Goal: Find specific page/section: Find specific page/section

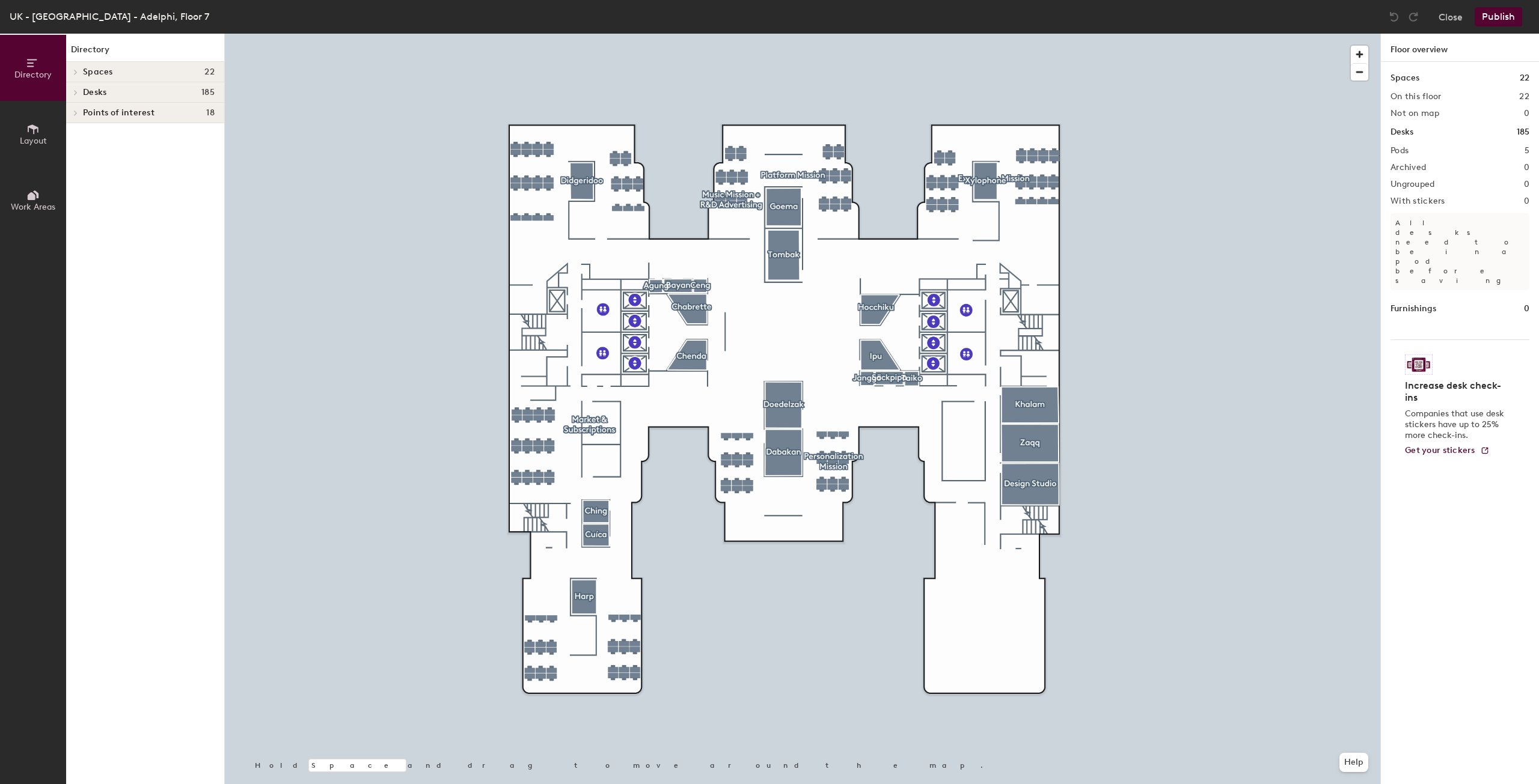
click at [72, 73] on span at bounding box center [75, 72] width 10 height 6
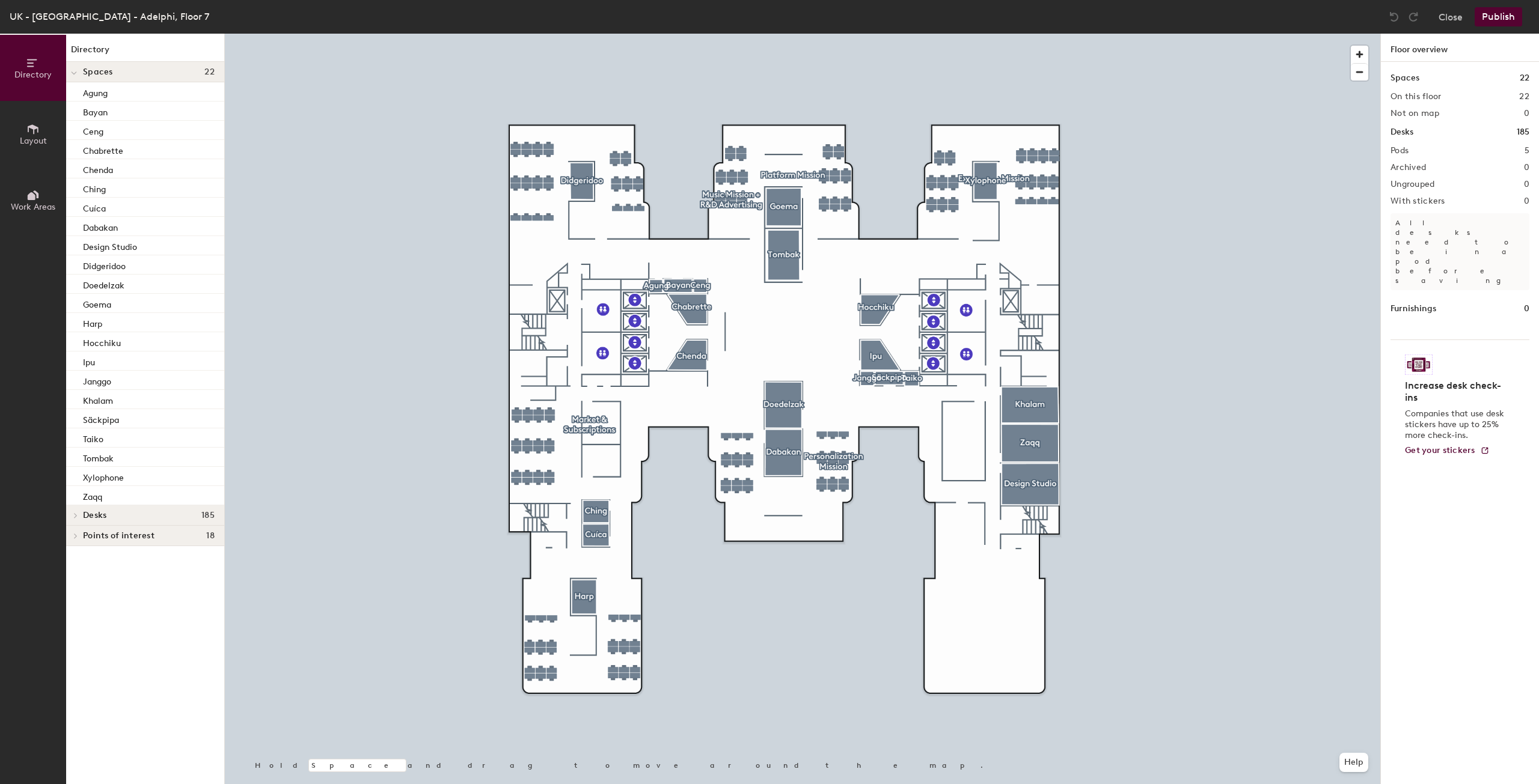
click at [74, 69] on span at bounding box center [73, 73] width 6 height 10
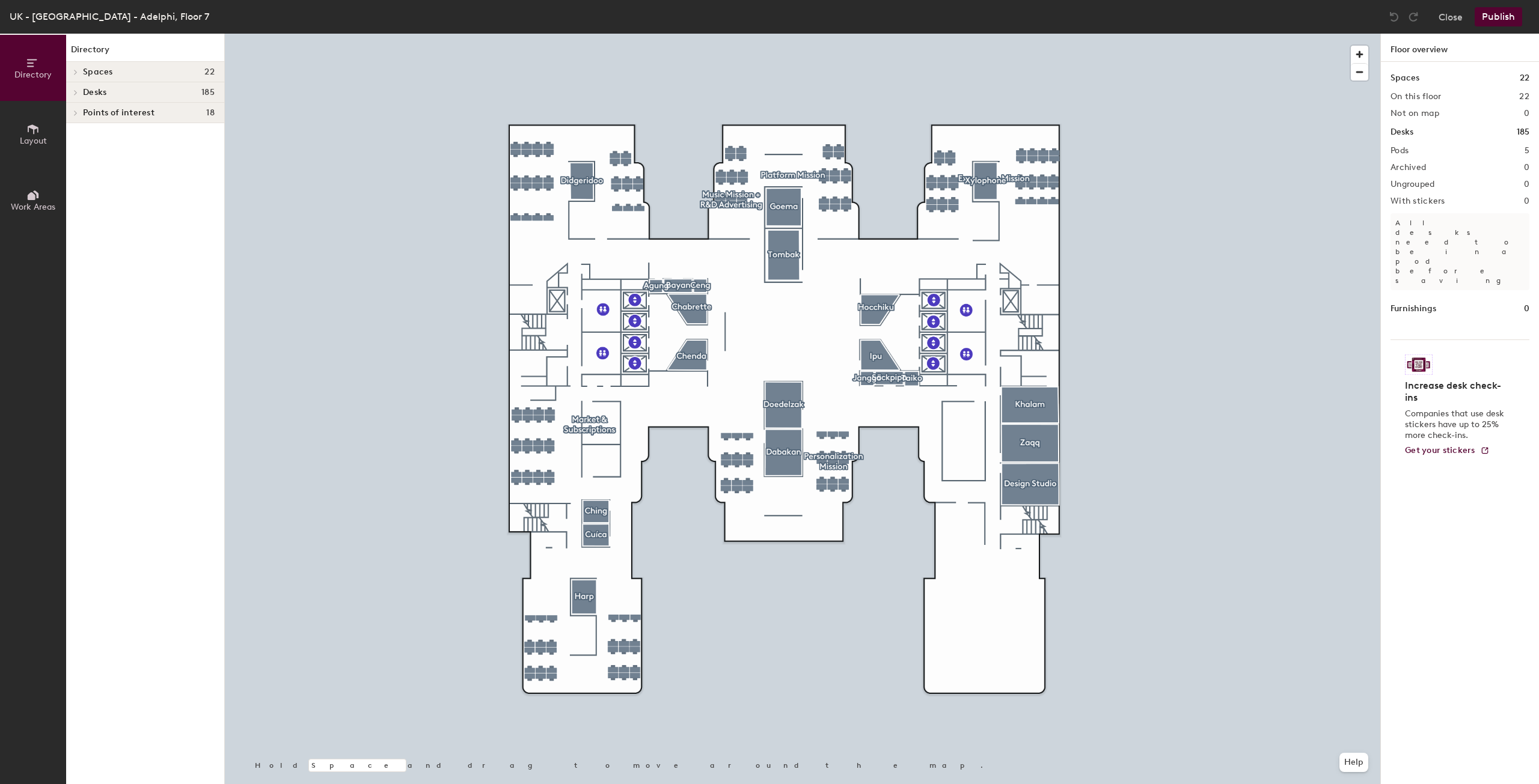
click at [75, 99] on div at bounding box center [73, 92] width 16 height 20
click at [80, 112] on span at bounding box center [75, 112] width 10 height 6
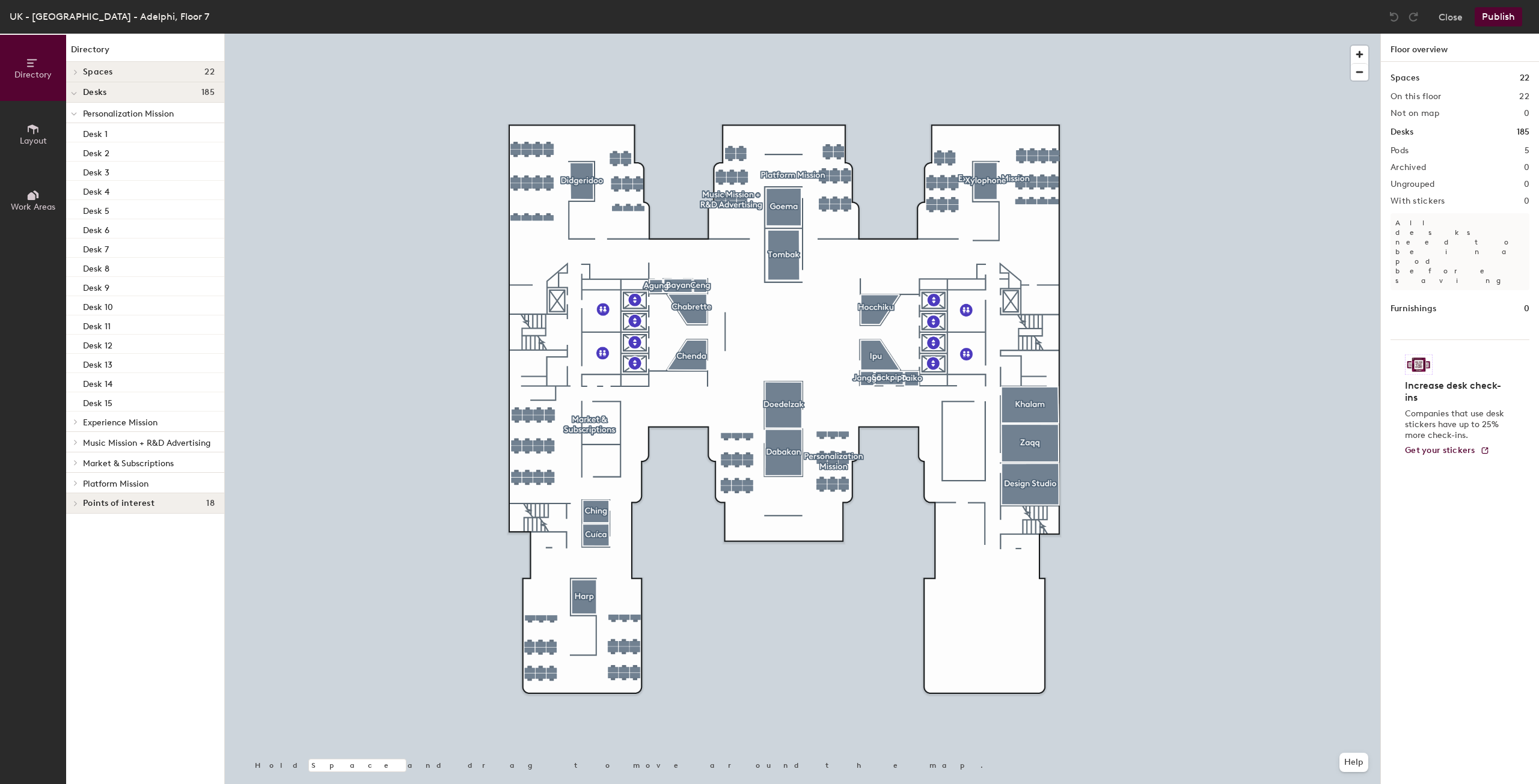
click at [75, 421] on icon at bounding box center [75, 422] width 5 height 6
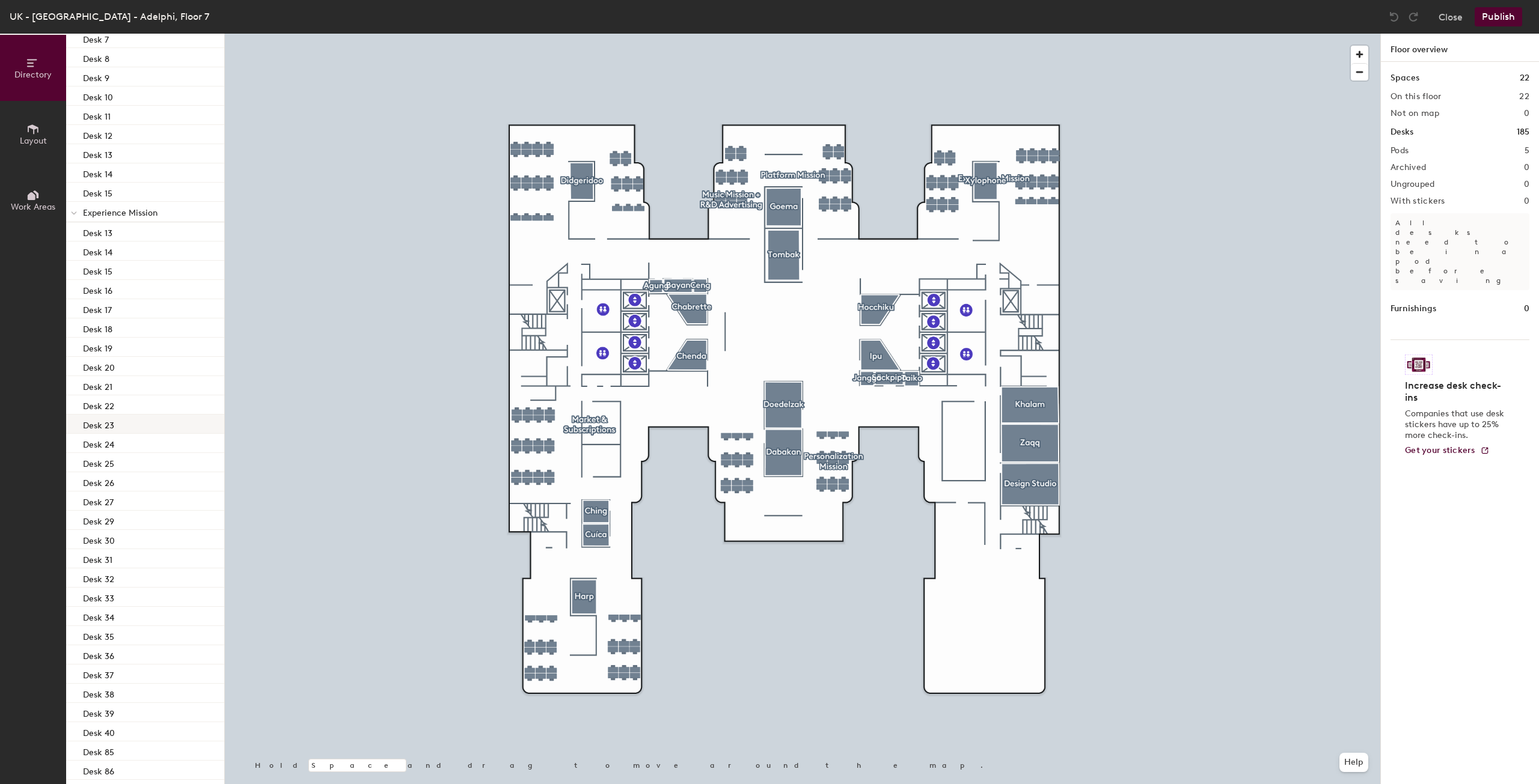
scroll to position [440, 0]
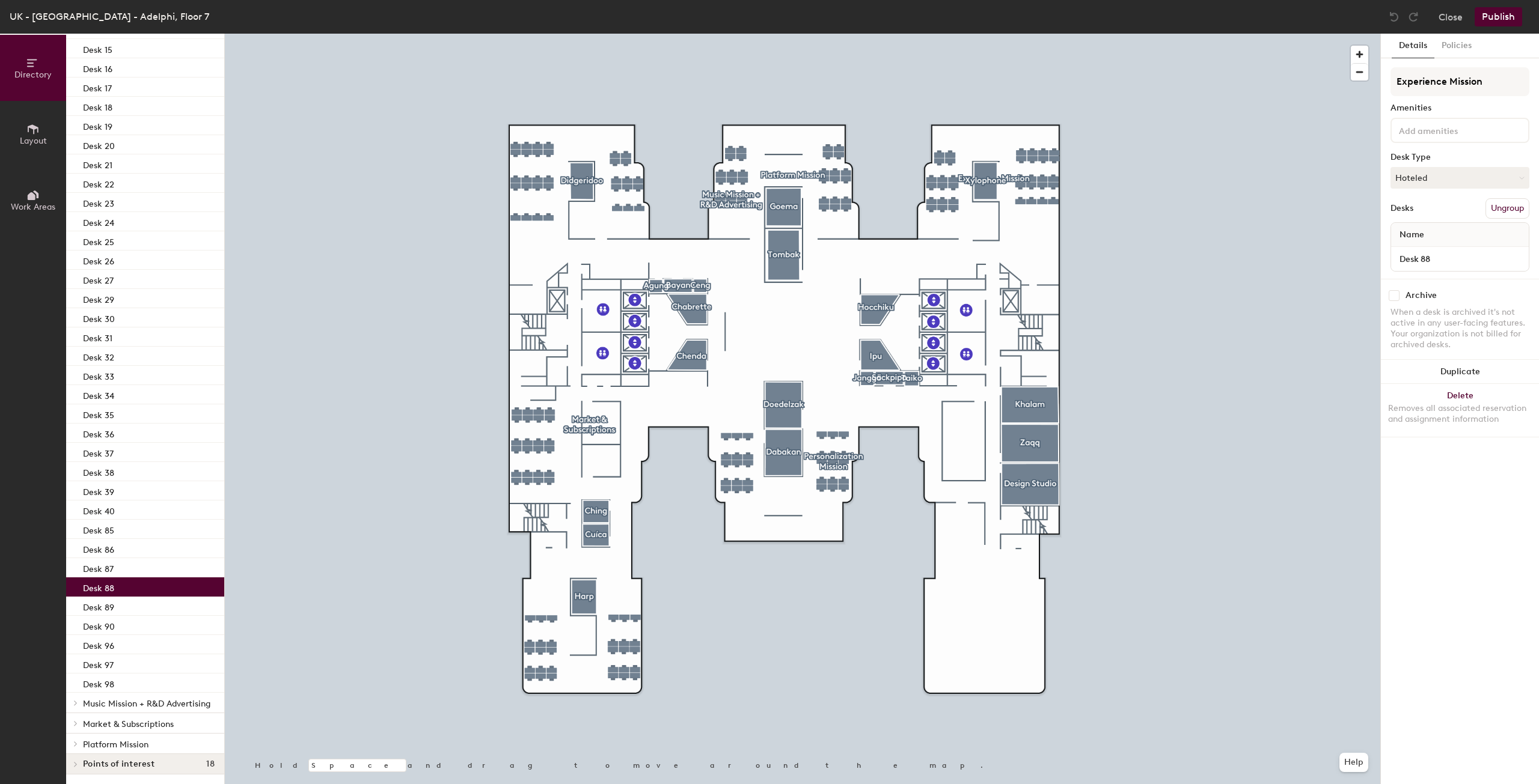
click at [135, 578] on div "Desk 88" at bounding box center [145, 587] width 158 height 19
click at [80, 693] on div at bounding box center [73, 702] width 16 height 20
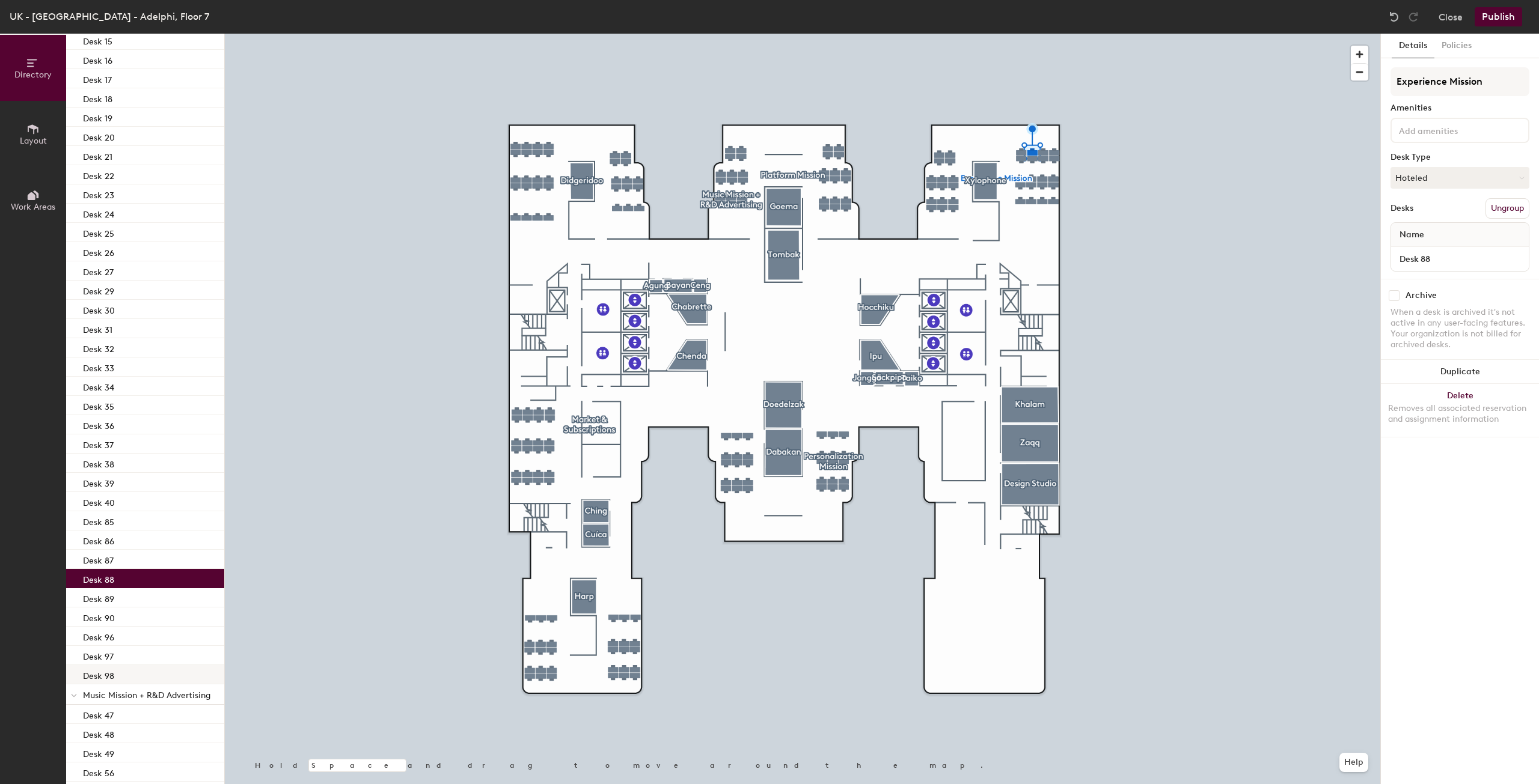
scroll to position [555, 0]
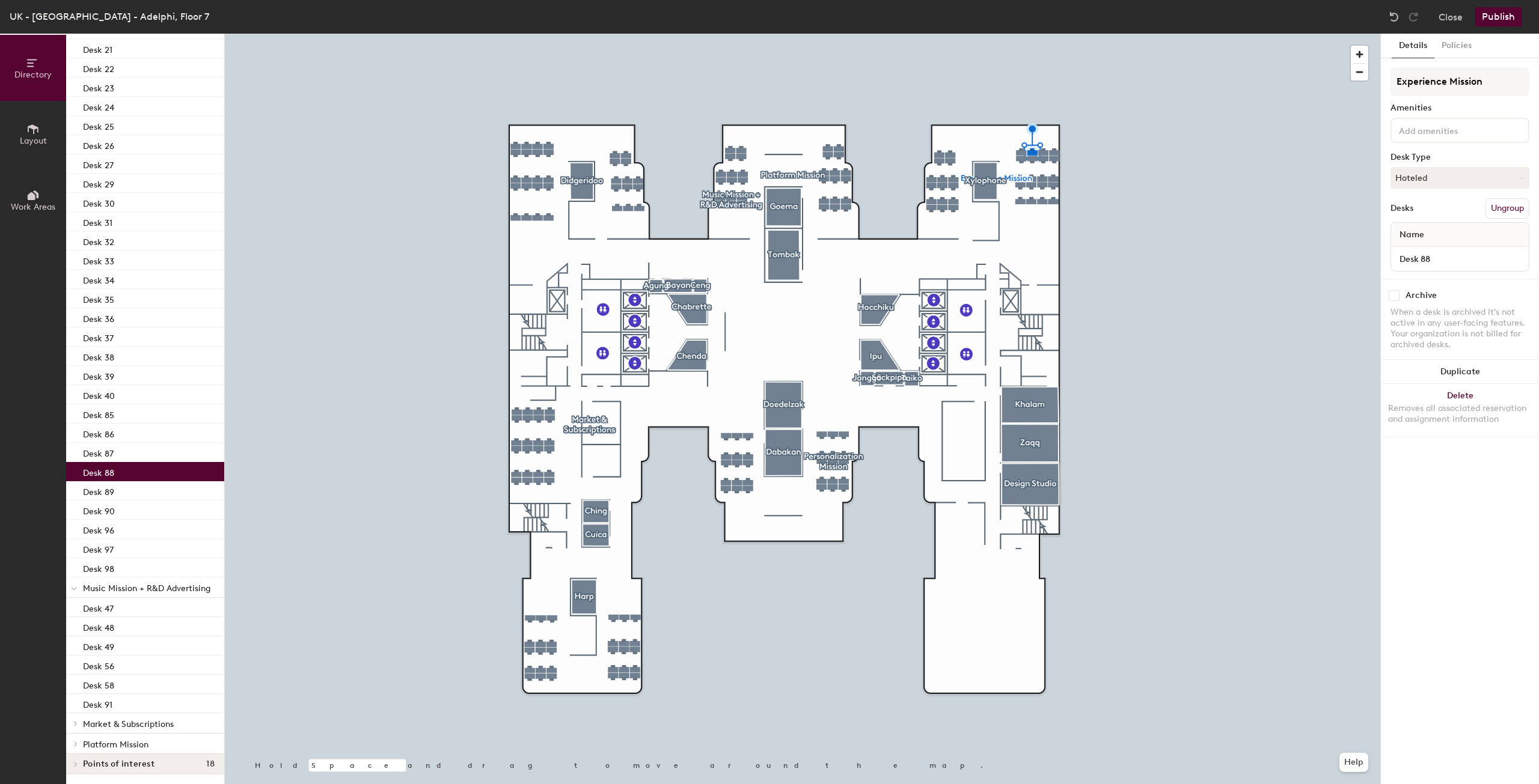
click at [75, 721] on icon at bounding box center [76, 723] width 3 height 5
click at [94, 659] on p "Desk 92" at bounding box center [99, 666] width 32 height 14
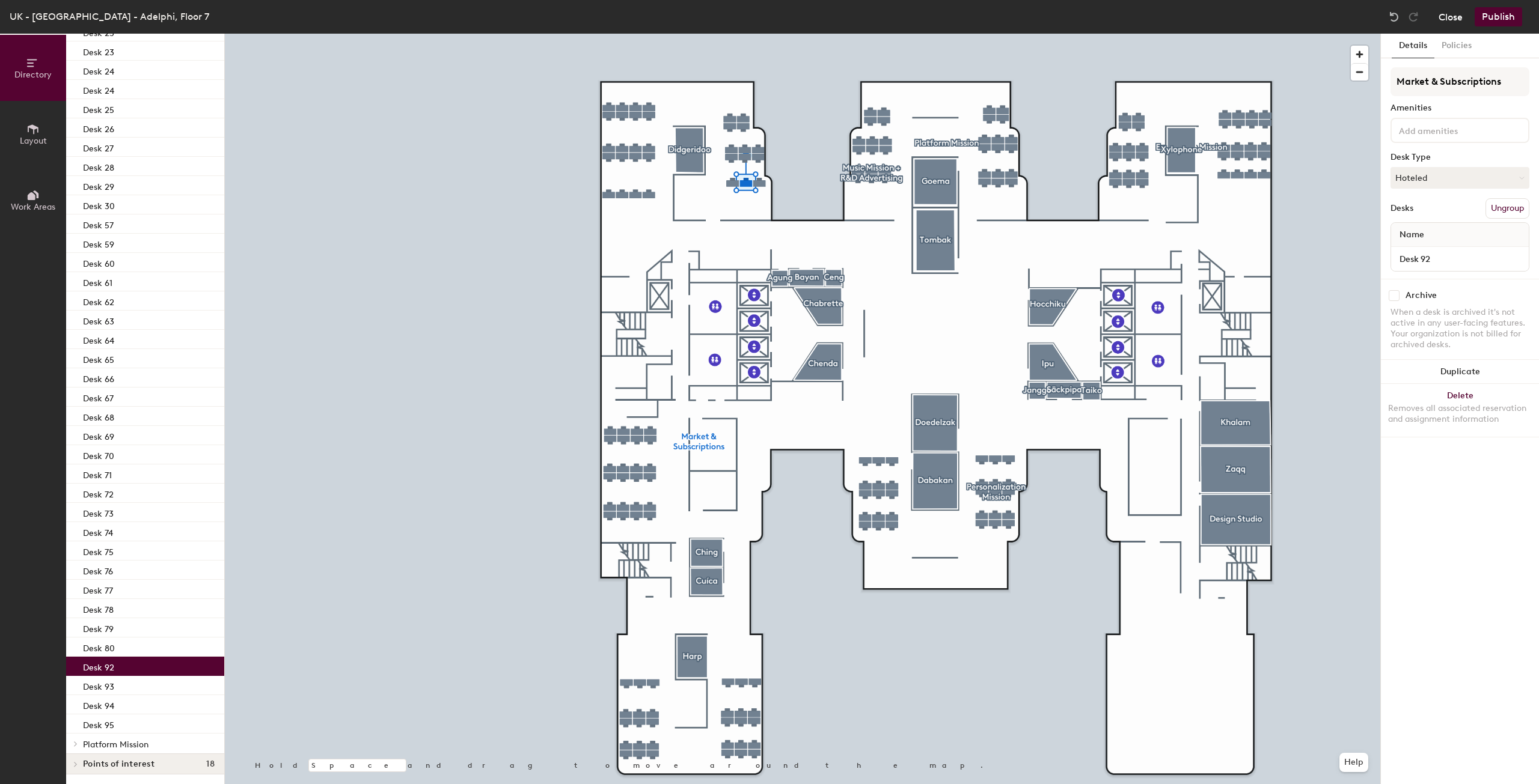
click at [1452, 20] on button "Close" at bounding box center [1450, 17] width 24 height 19
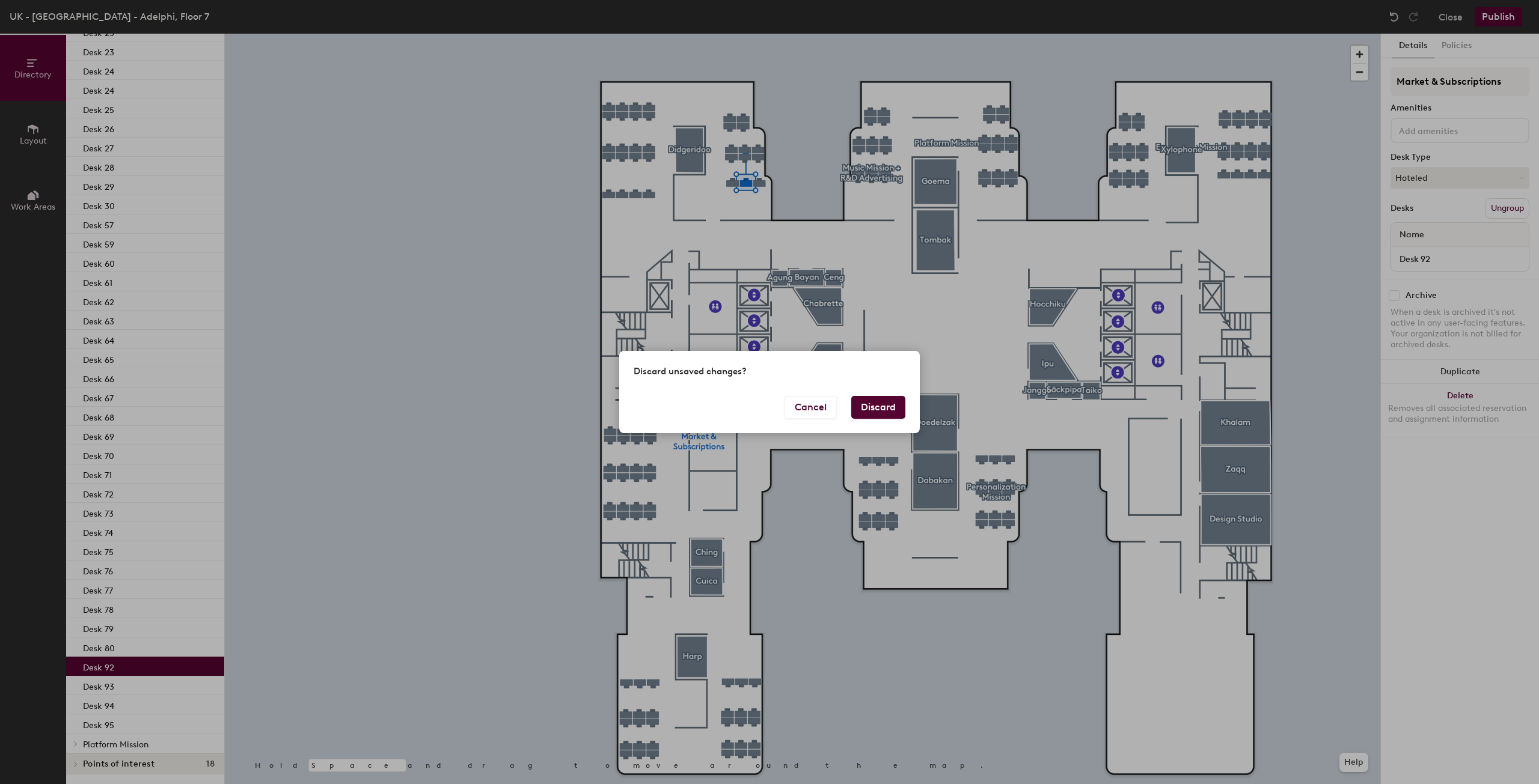
click at [855, 414] on button "Discard" at bounding box center [878, 407] width 54 height 23
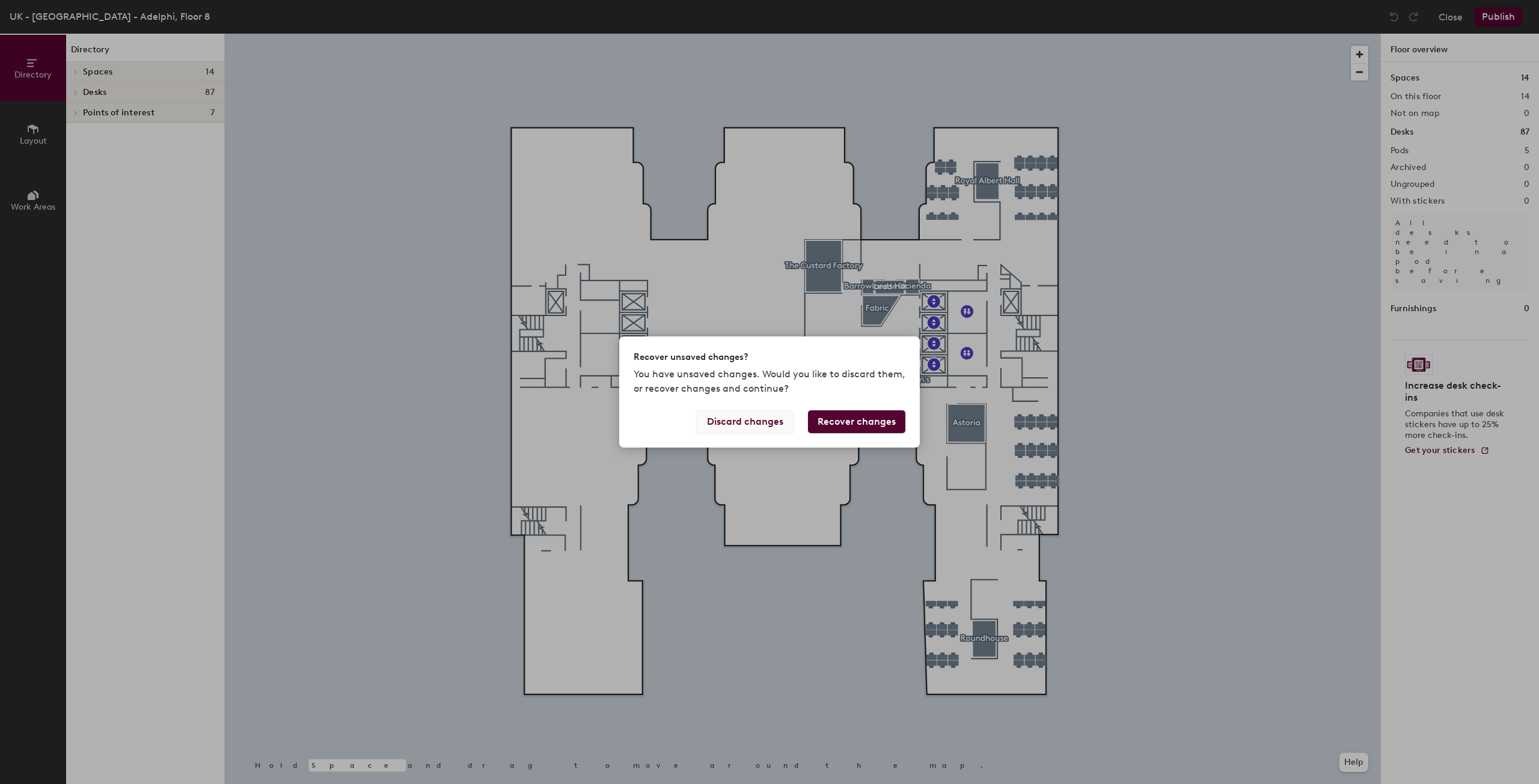
click at [761, 427] on button "Discard changes" at bounding box center [744, 421] width 97 height 23
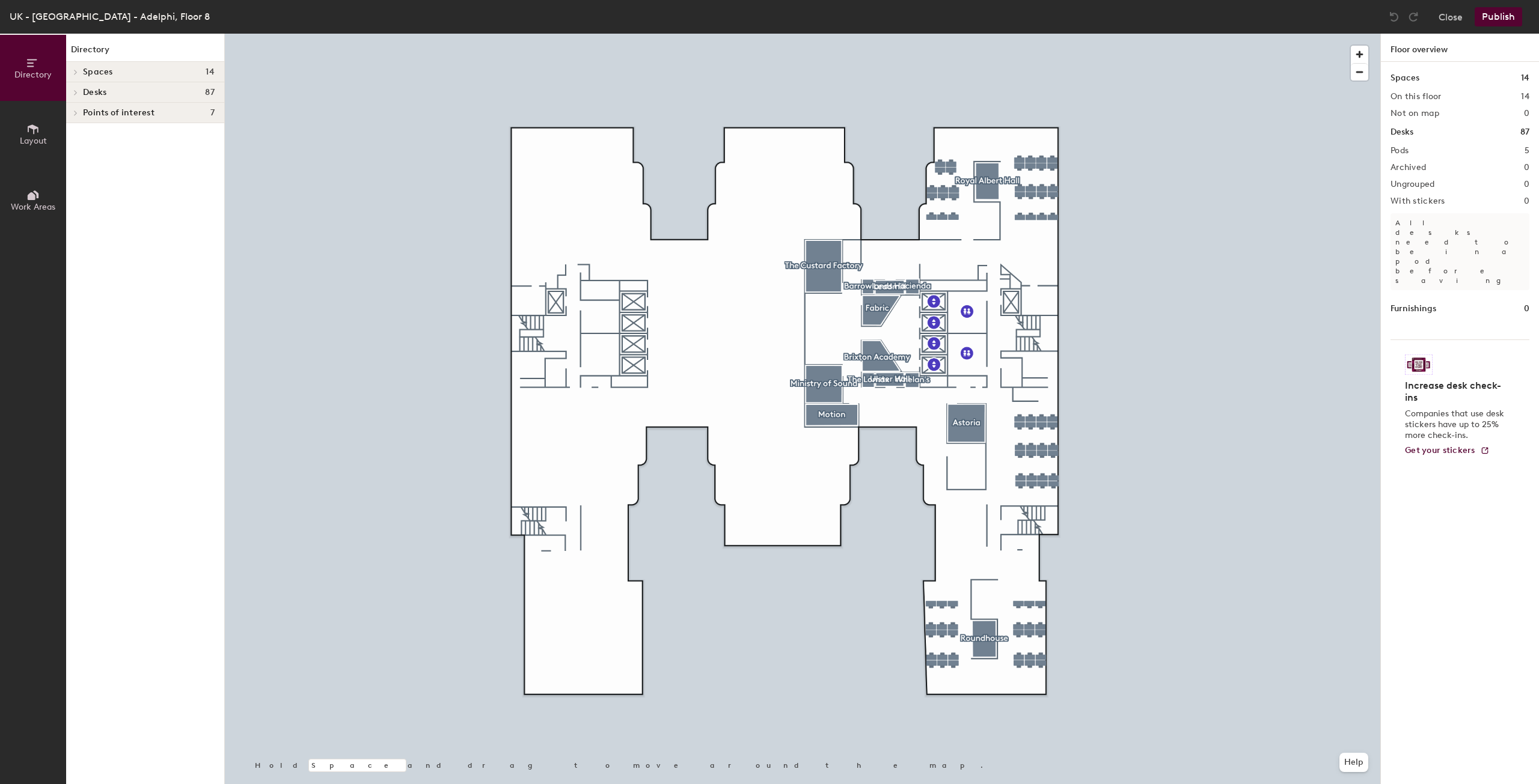
click at [79, 90] on span at bounding box center [75, 93] width 10 height 6
click at [77, 116] on div at bounding box center [73, 112] width 16 height 20
click at [95, 130] on p "Desk 1" at bounding box center [95, 132] width 25 height 14
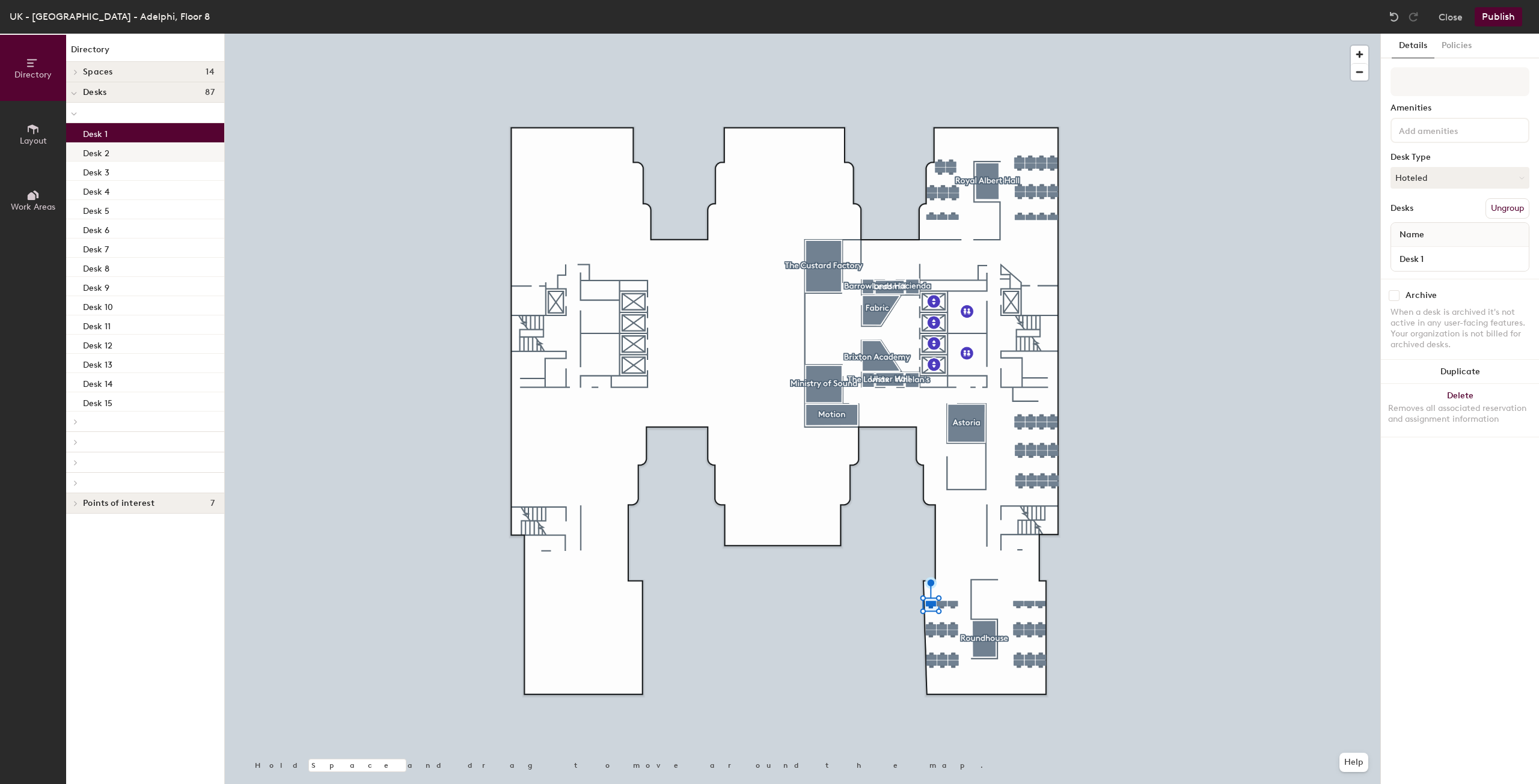
click at [98, 157] on p "Desk 2" at bounding box center [96, 152] width 27 height 14
click at [101, 172] on p "Desk 3" at bounding box center [96, 171] width 27 height 14
click at [106, 198] on div "Desk 4" at bounding box center [145, 191] width 158 height 19
click at [107, 222] on p "Desk 6" at bounding box center [96, 228] width 27 height 14
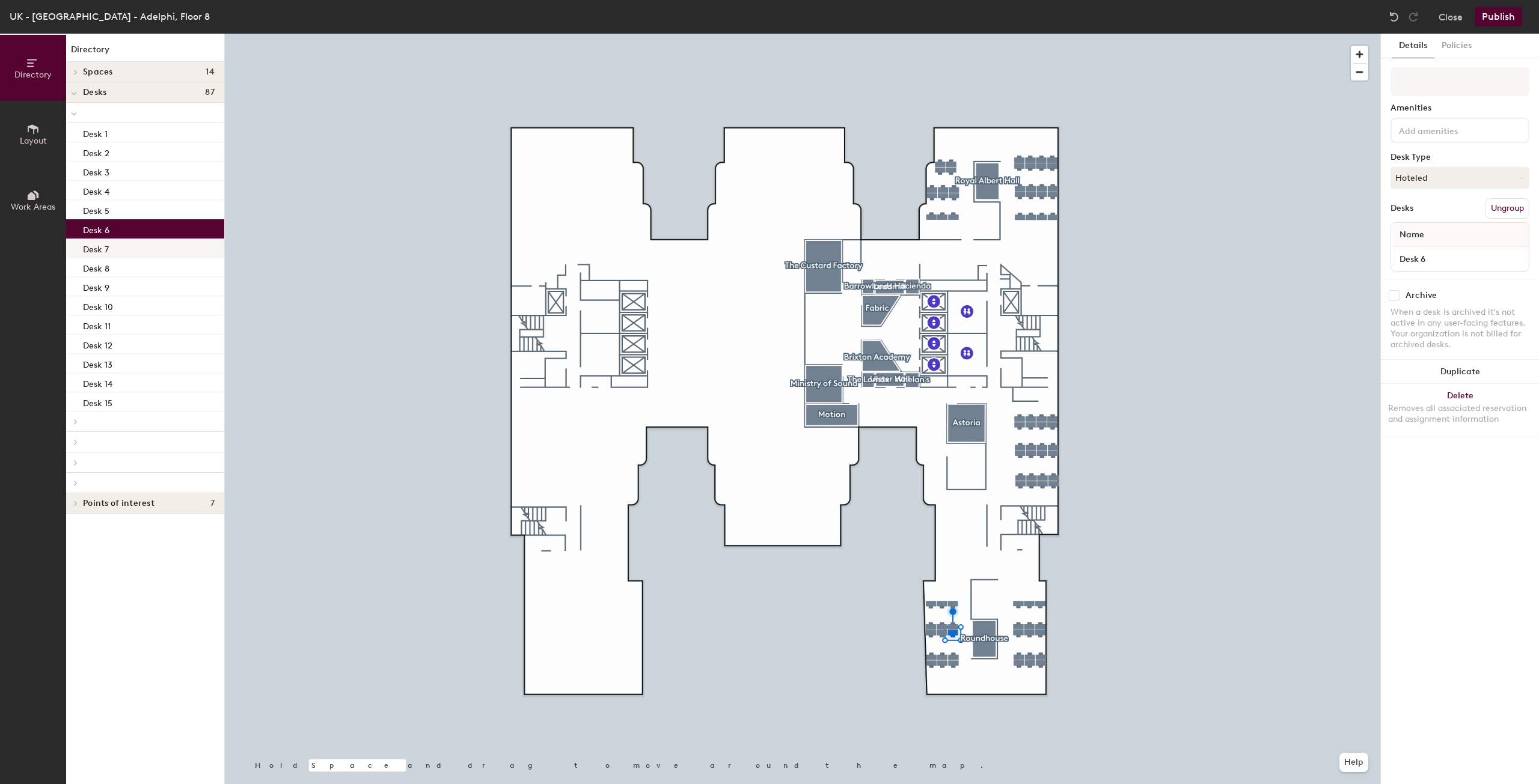
click at [109, 243] on div "Desk 7" at bounding box center [145, 248] width 158 height 19
click at [114, 264] on div "Desk 8" at bounding box center [145, 268] width 158 height 19
click at [133, 301] on div "Desk 10" at bounding box center [145, 306] width 158 height 19
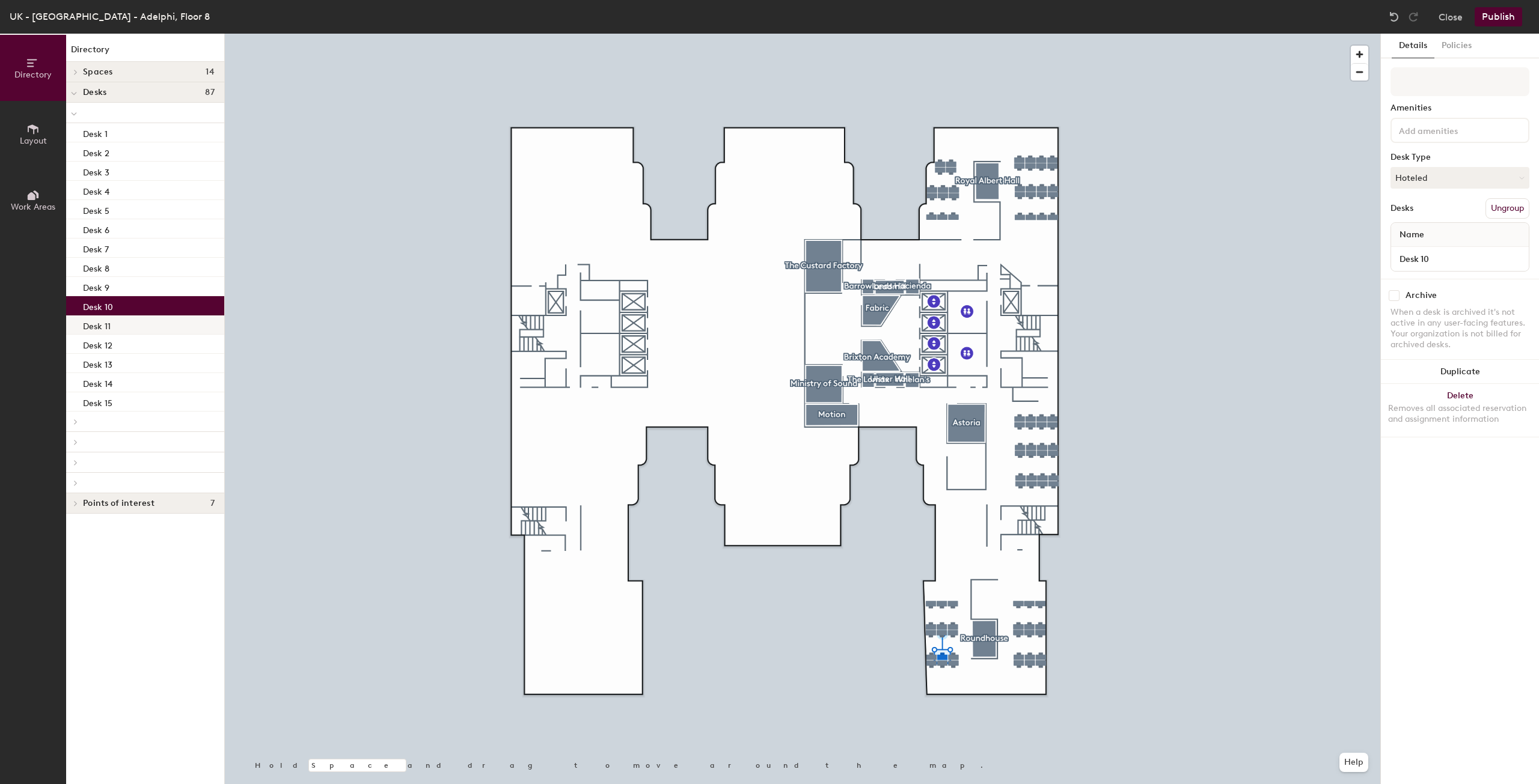
click at [128, 331] on div "Desk 11" at bounding box center [145, 325] width 158 height 19
click at [82, 423] on div at bounding box center [145, 422] width 158 height 21
click at [73, 423] on span at bounding box center [75, 422] width 10 height 6
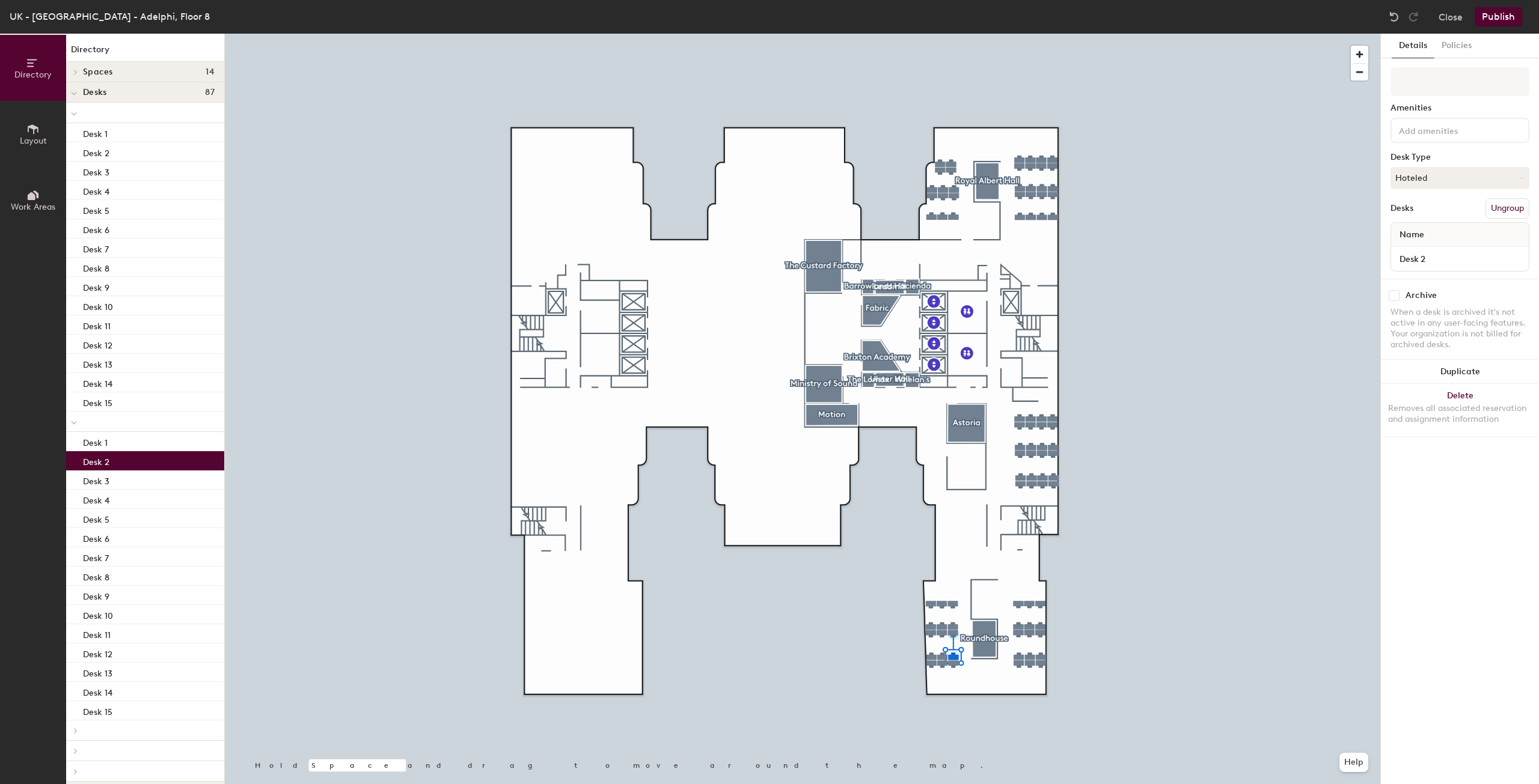
click at [110, 460] on div "Desk 2" at bounding box center [145, 461] width 158 height 19
click at [119, 499] on div "Desk 4" at bounding box center [145, 499] width 158 height 19
click at [124, 542] on div "Desk 6" at bounding box center [145, 538] width 158 height 19
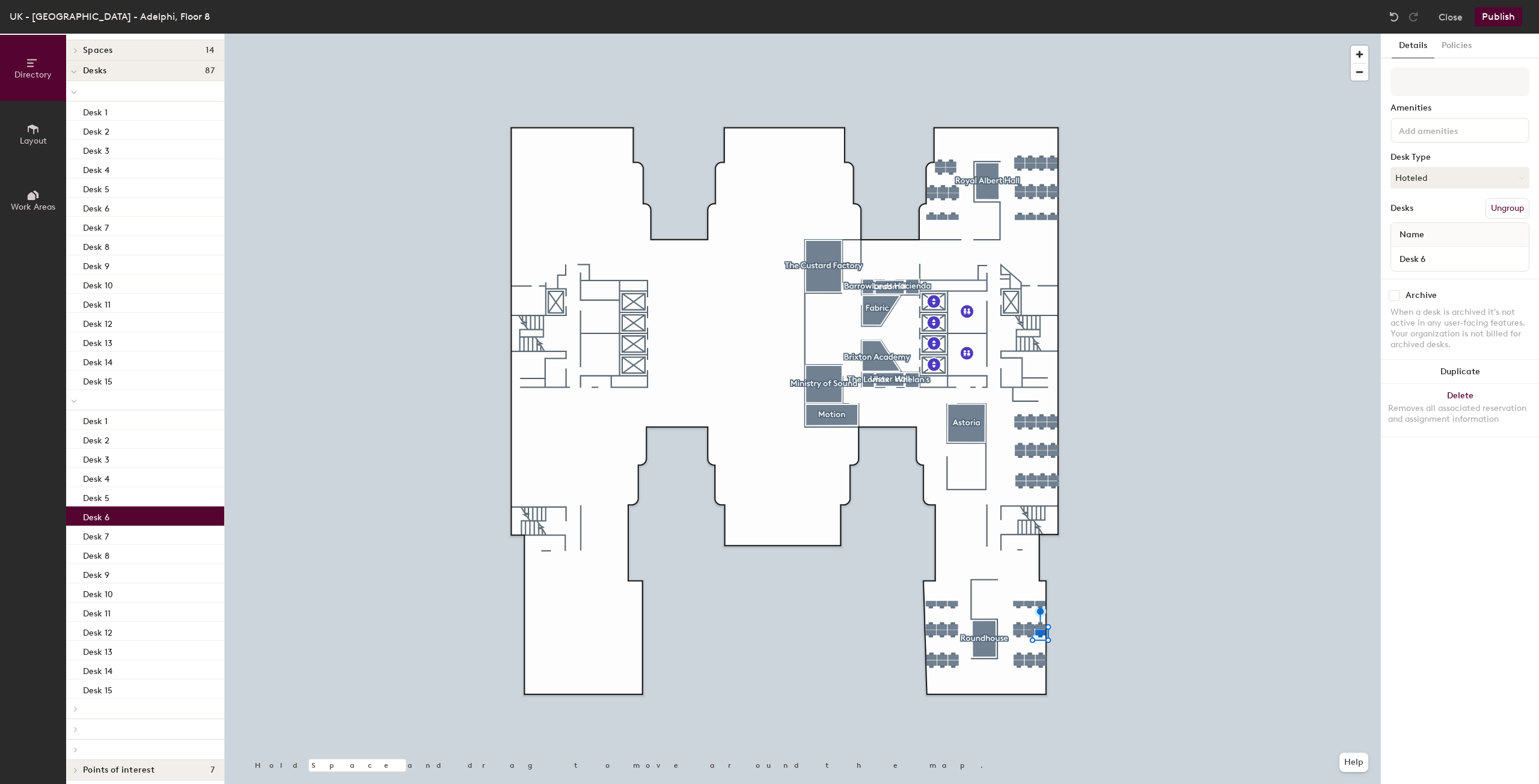
scroll to position [27, 0]
click at [73, 709] on div at bounding box center [73, 703] width 16 height 20
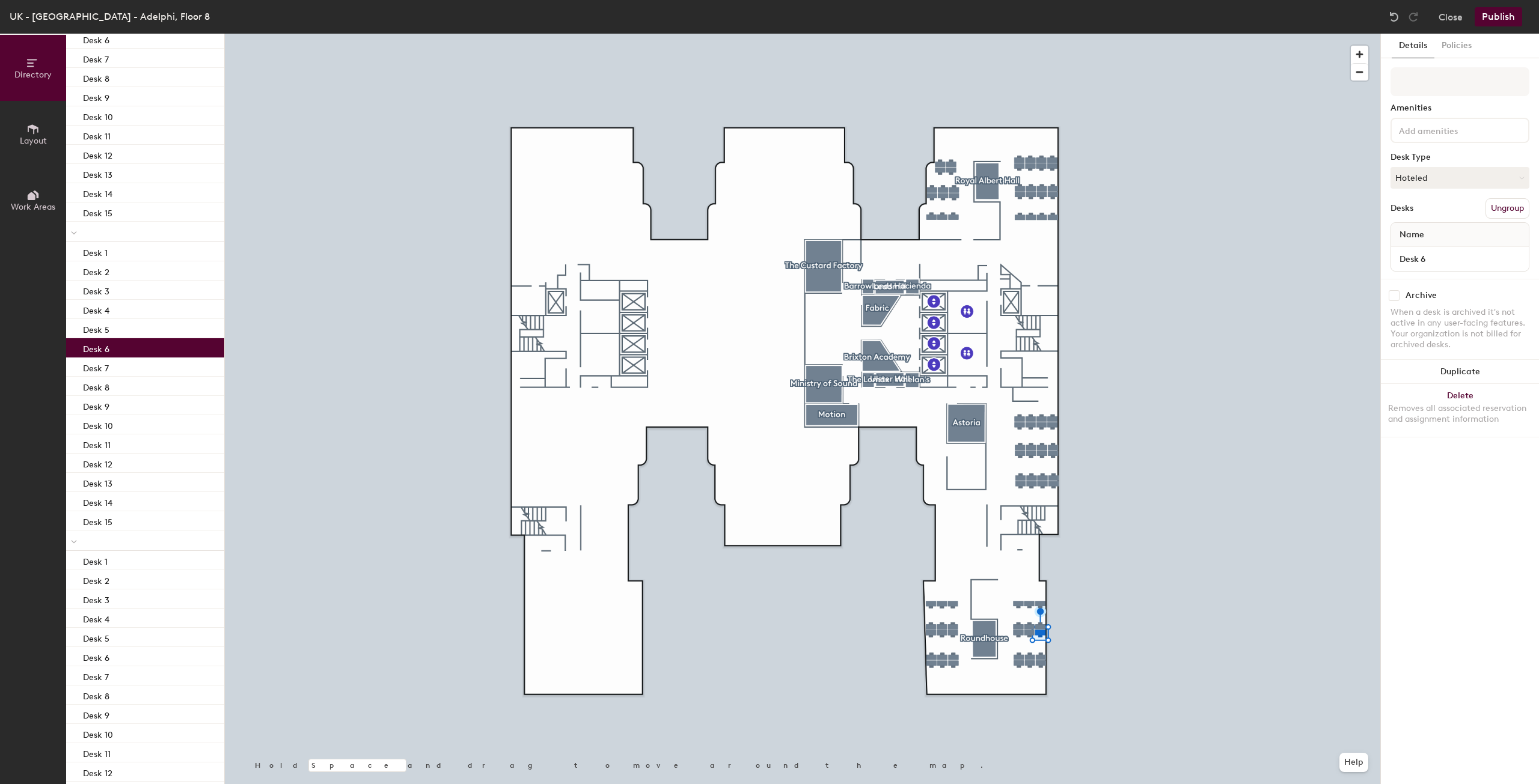
scroll to position [388, 0]
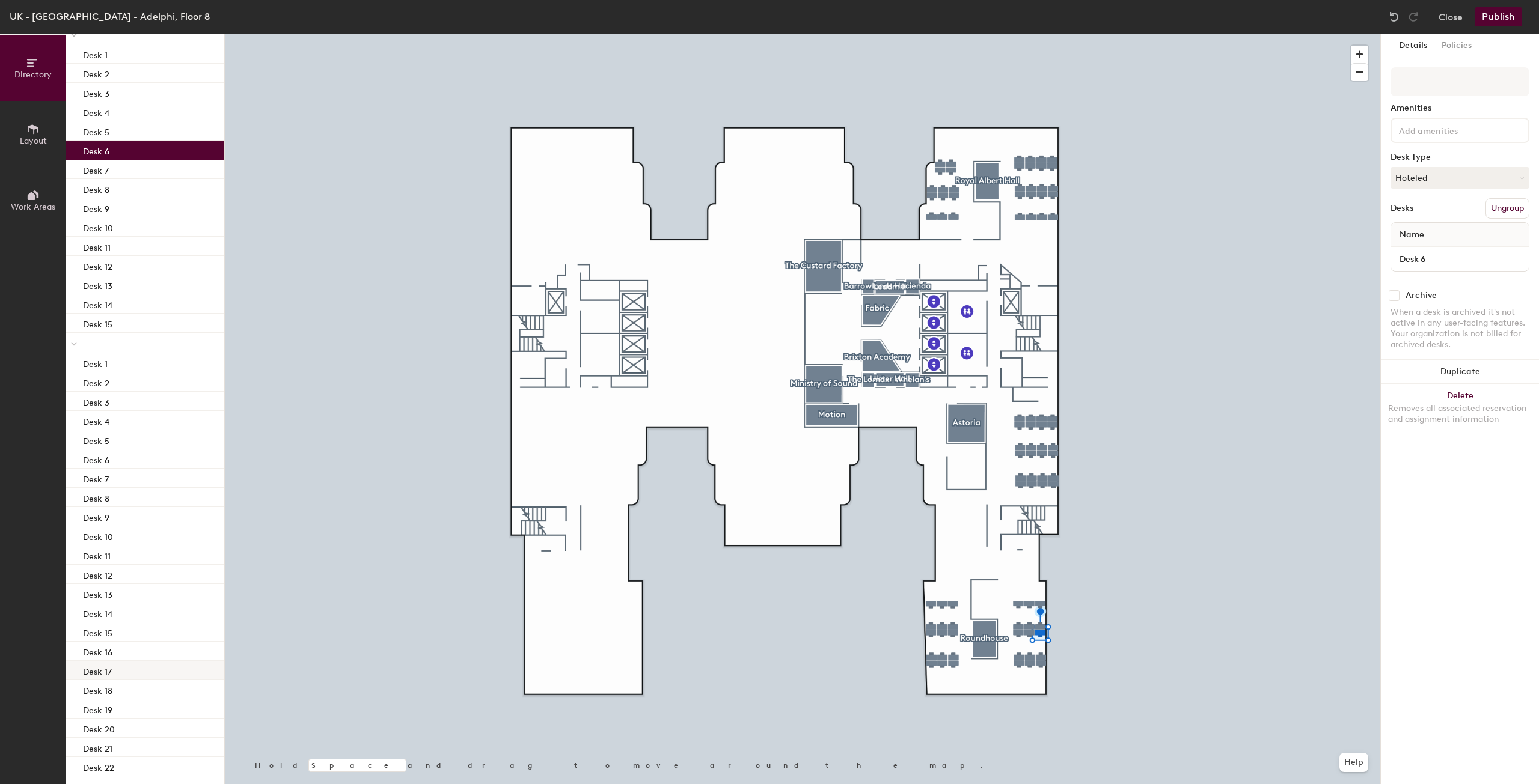
click at [96, 670] on p "Desk 17" at bounding box center [97, 670] width 29 height 14
click at [106, 702] on p "Desk 19" at bounding box center [97, 709] width 30 height 14
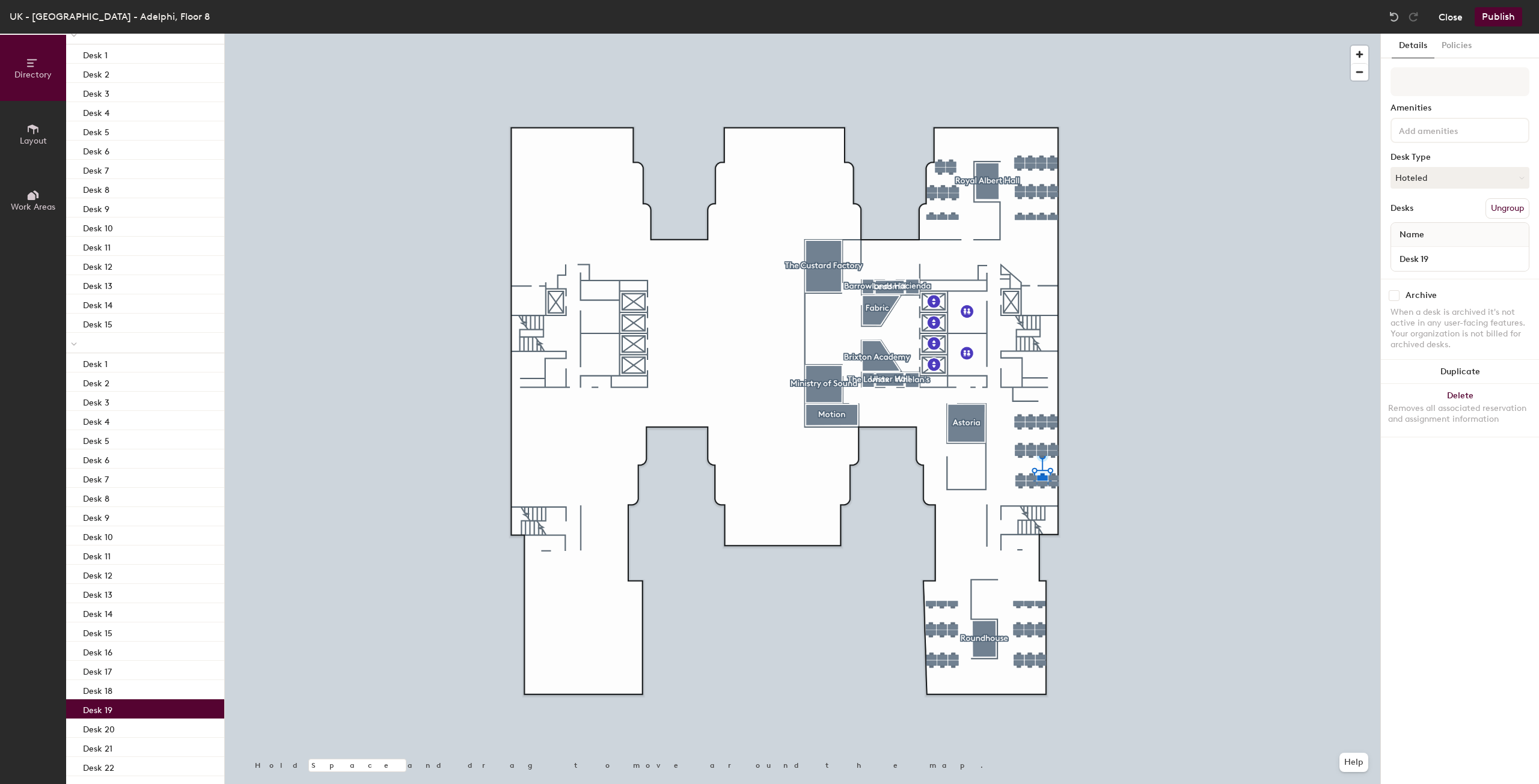
click at [1445, 12] on button "Close" at bounding box center [1450, 17] width 24 height 19
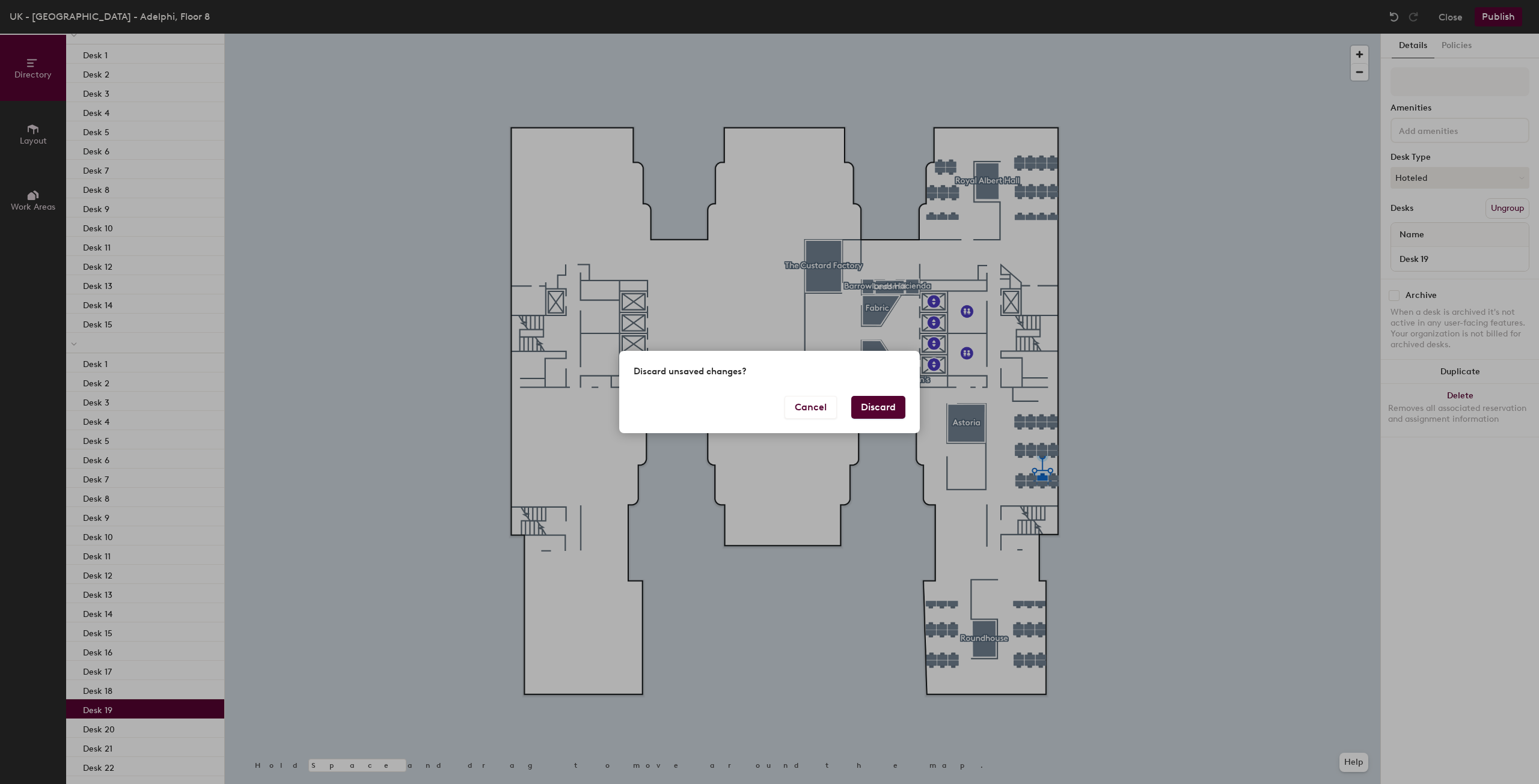
click at [896, 412] on button "Discard" at bounding box center [878, 407] width 54 height 23
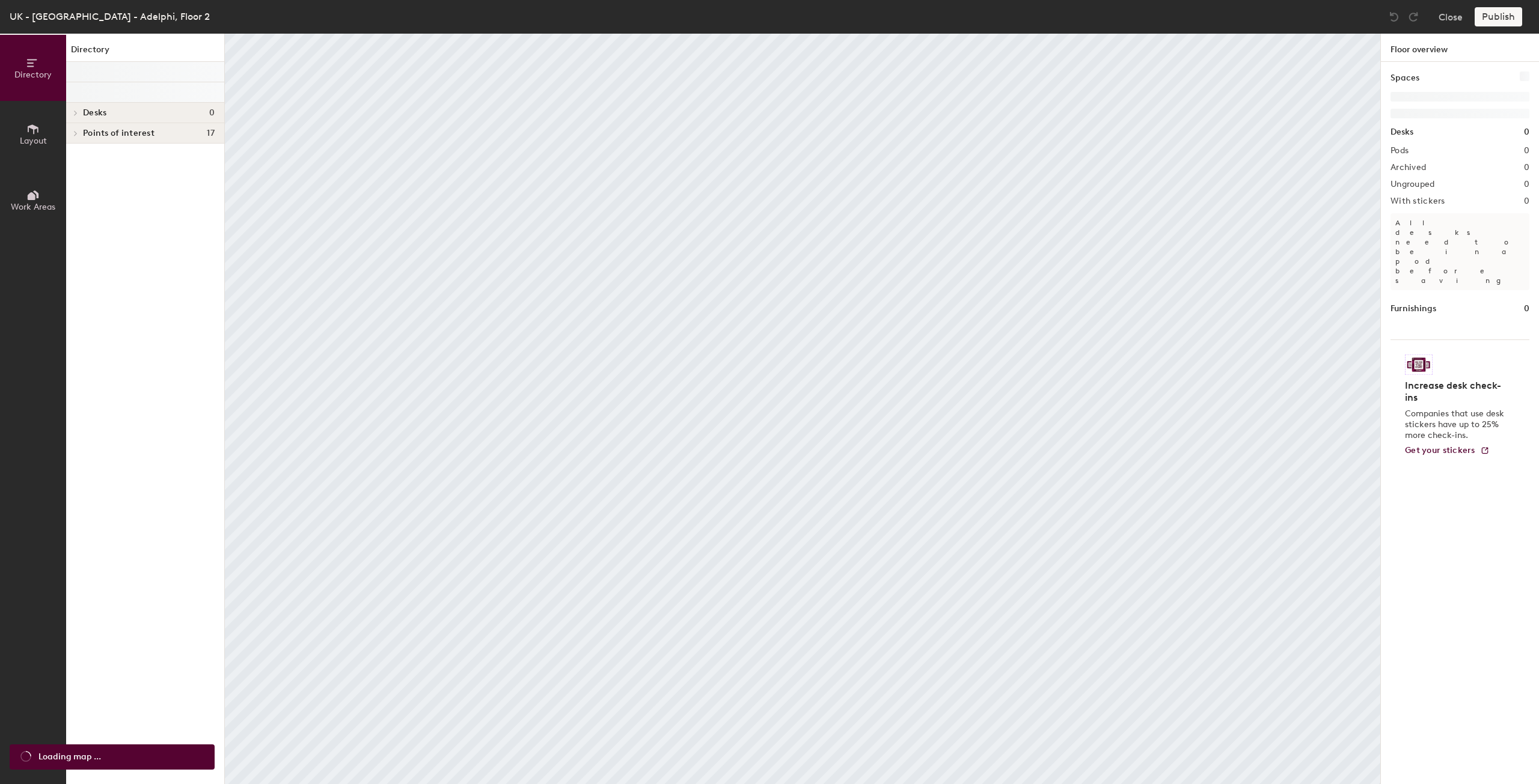
click at [27, 132] on icon at bounding box center [33, 129] width 13 height 13
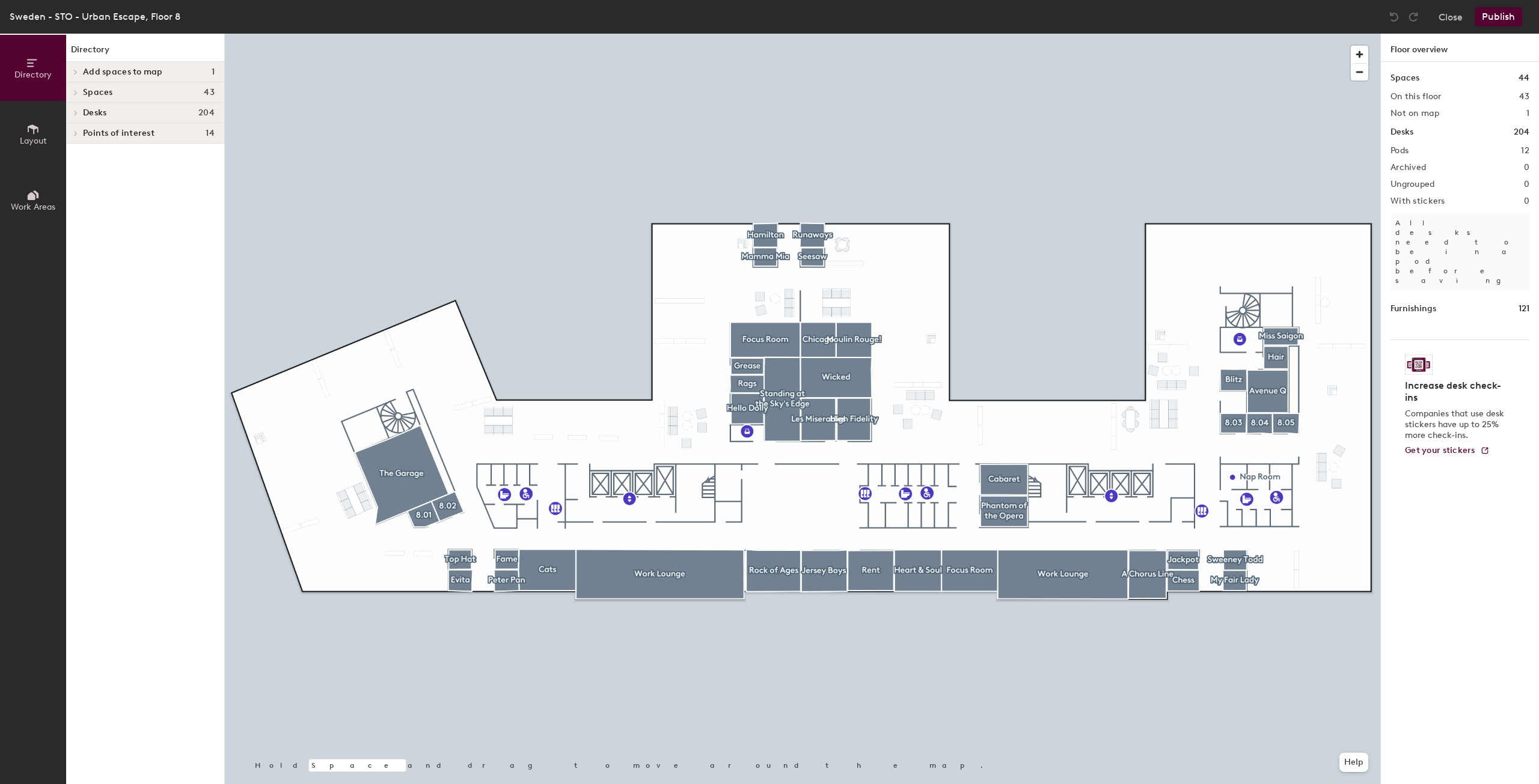
click at [78, 114] on icon at bounding box center [75, 112] width 5 height 6
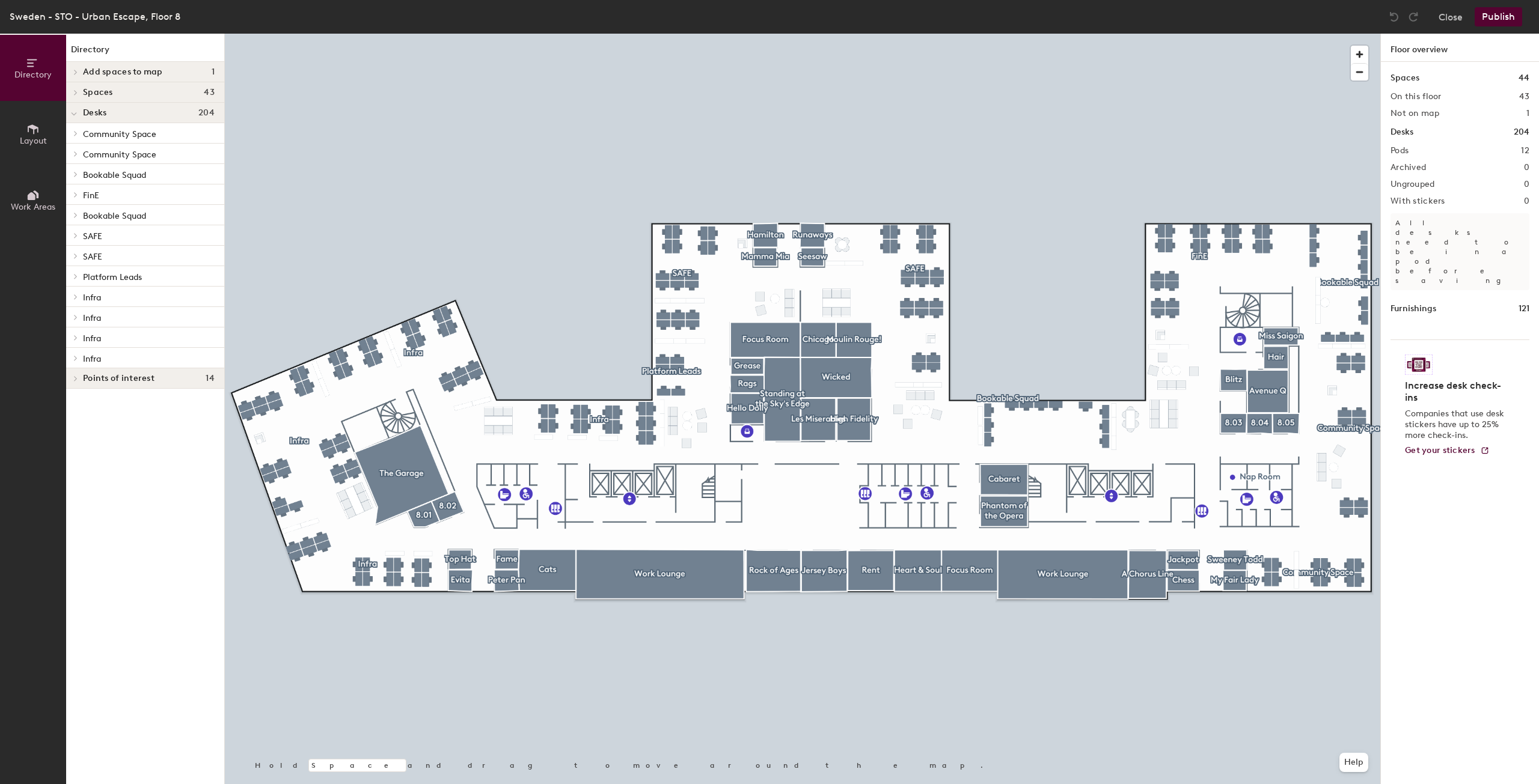
click at [75, 196] on icon at bounding box center [76, 194] width 3 height 5
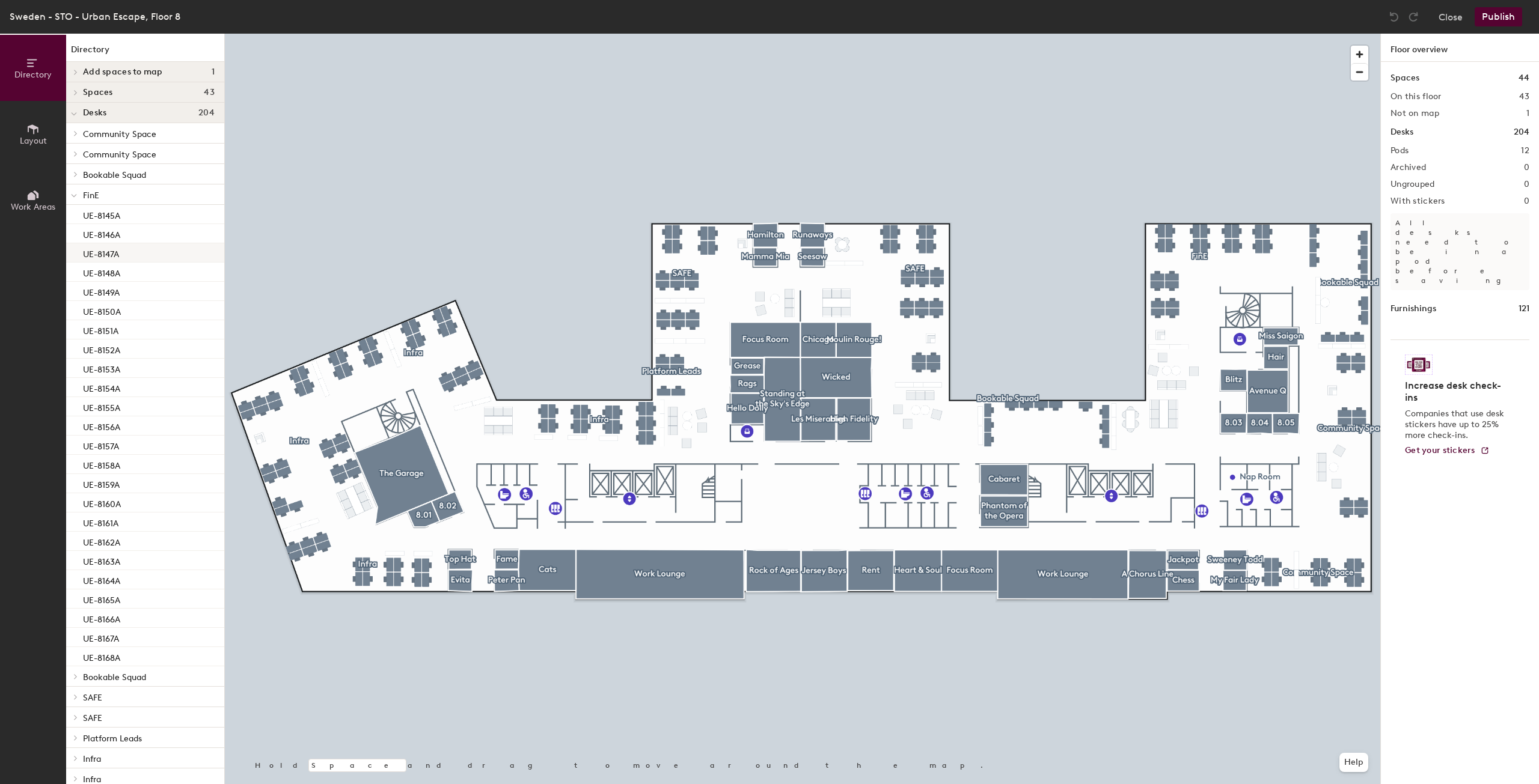
click at [102, 260] on div "UE-8147A" at bounding box center [145, 253] width 158 height 19
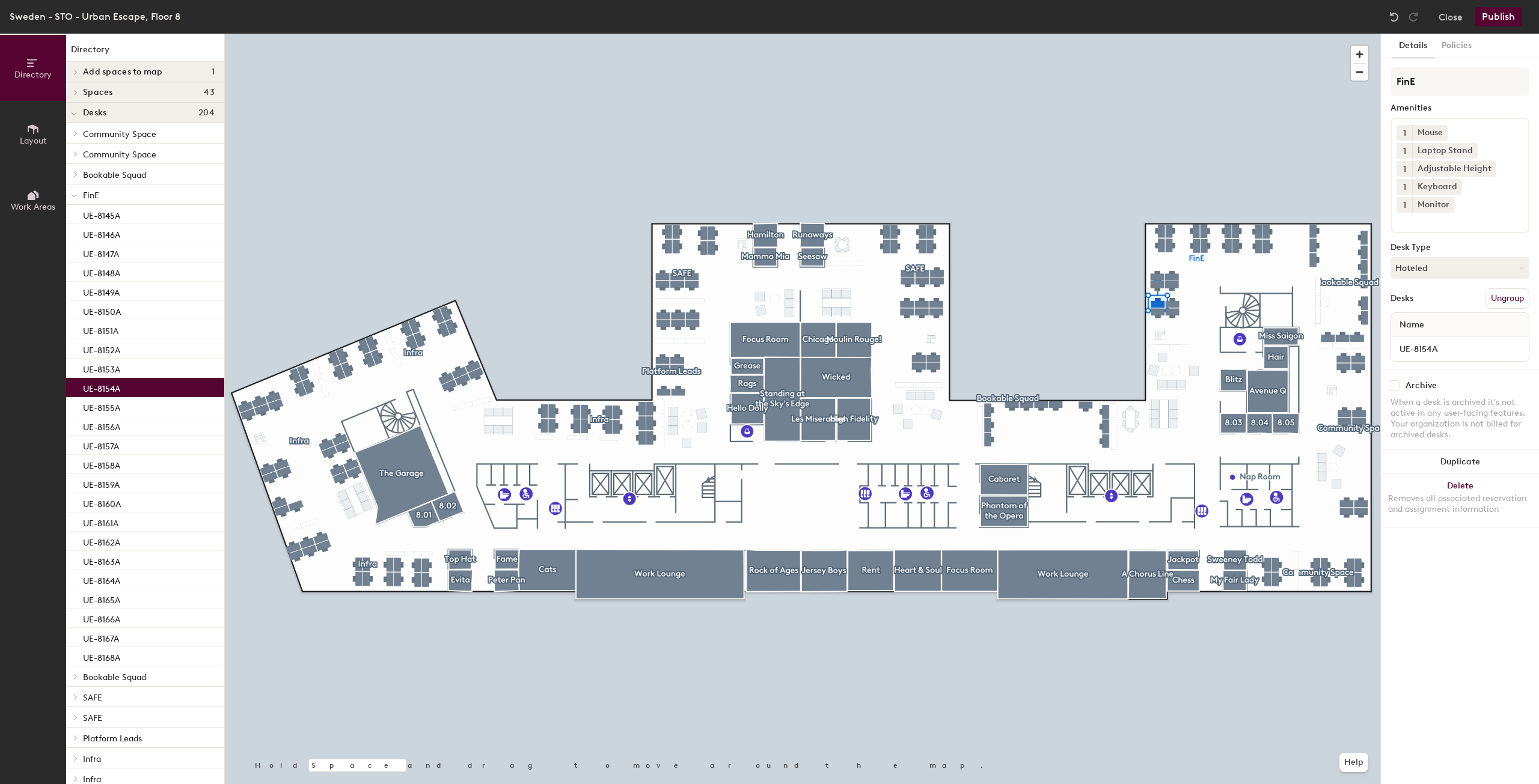
click at [107, 390] on p "UE-8154A" at bounding box center [102, 388] width 37 height 14
click at [104, 532] on div "UE-8162A" at bounding box center [145, 541] width 158 height 19
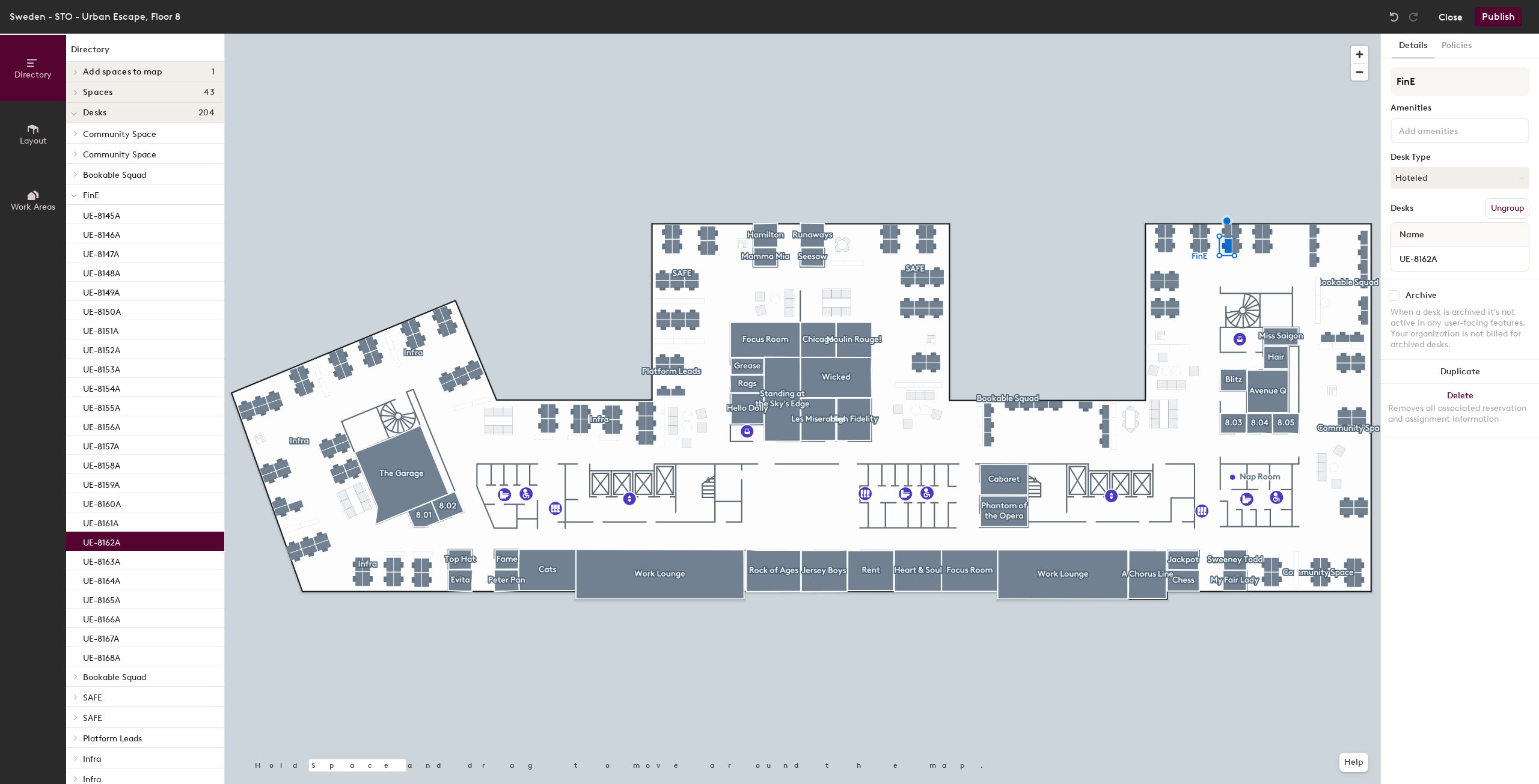
click at [1452, 21] on button "Close" at bounding box center [1450, 17] width 24 height 19
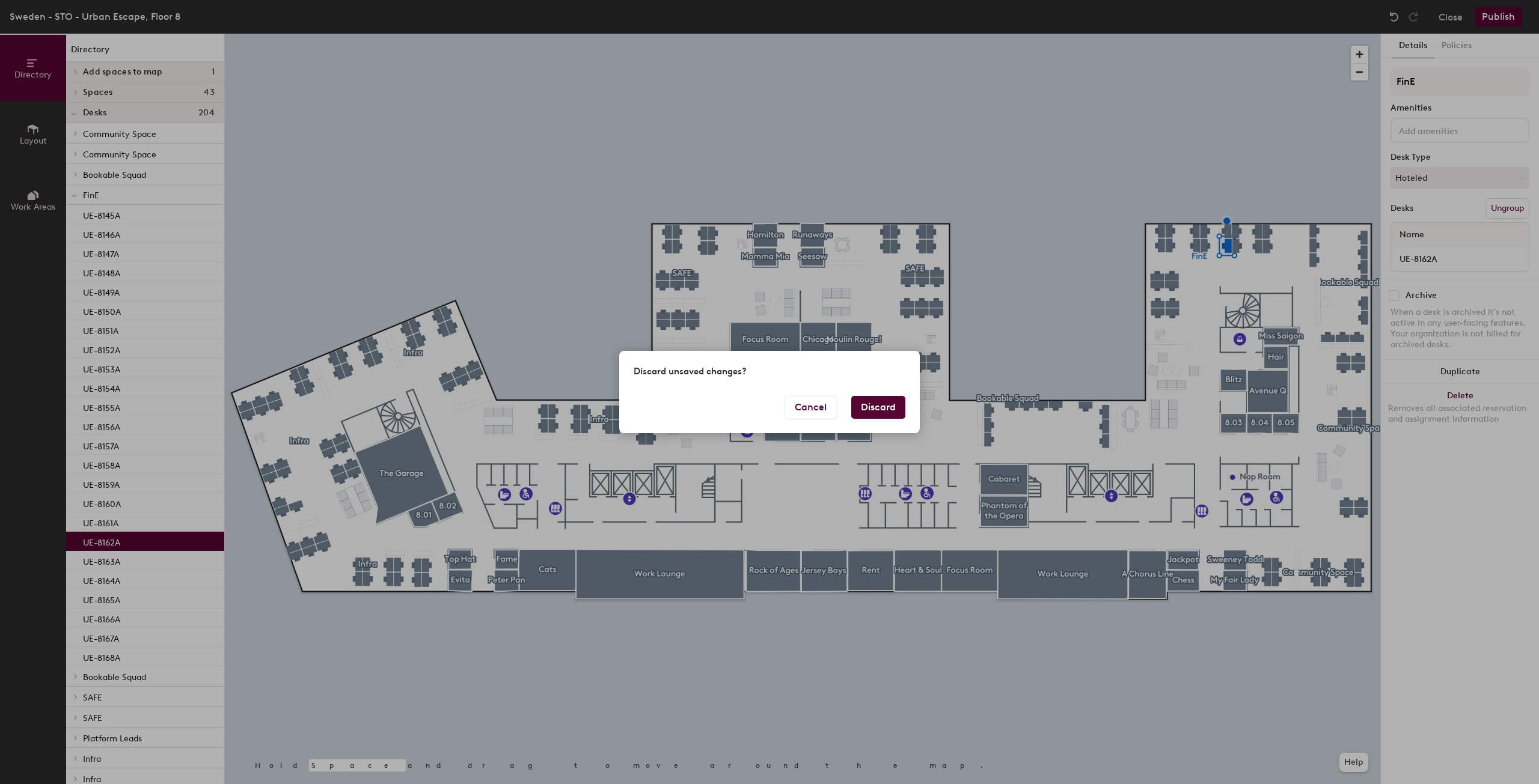
click at [860, 403] on button "Discard" at bounding box center [878, 407] width 54 height 23
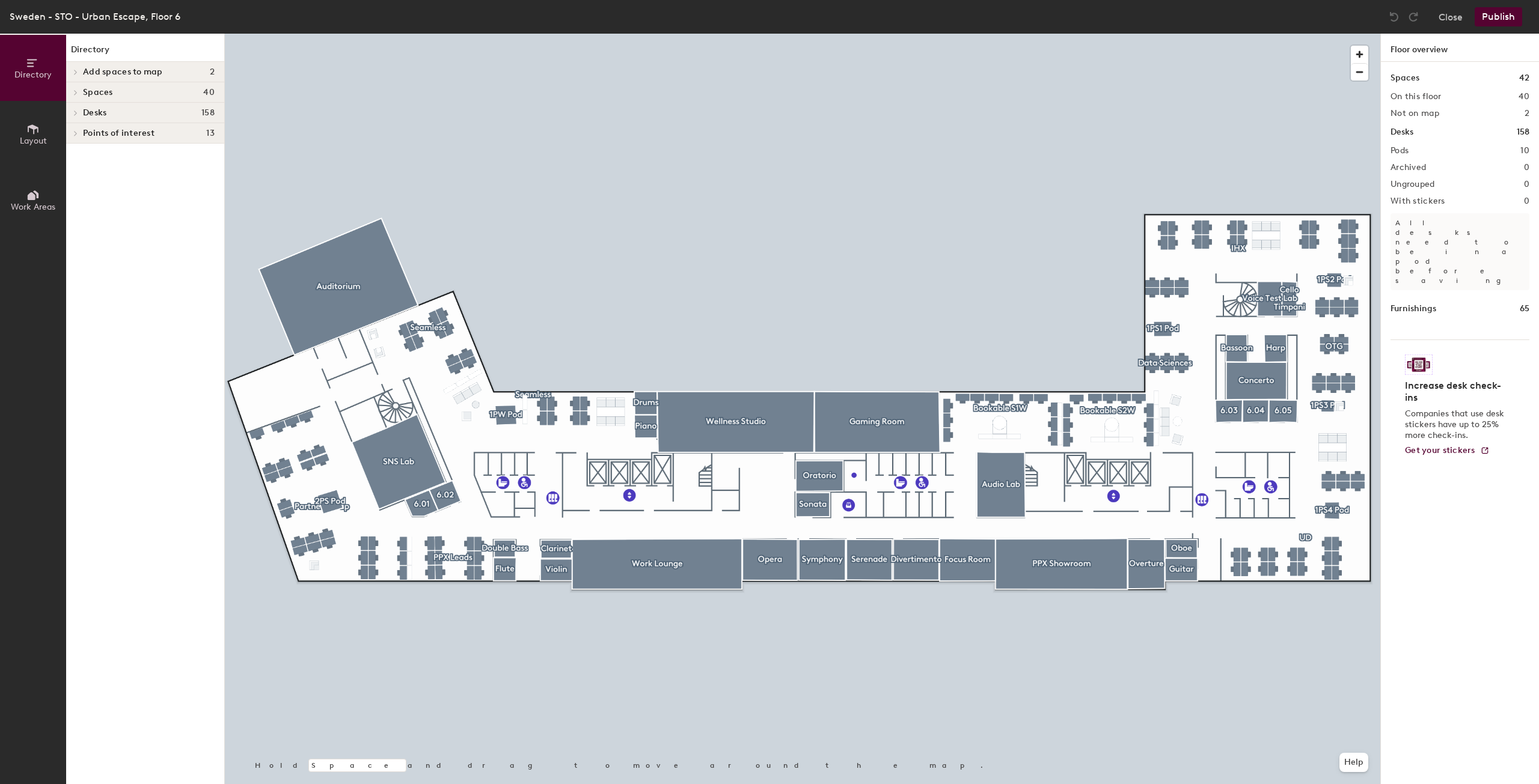
click at [77, 116] on div at bounding box center [73, 112] width 16 height 20
click at [80, 133] on div at bounding box center [75, 133] width 13 height 6
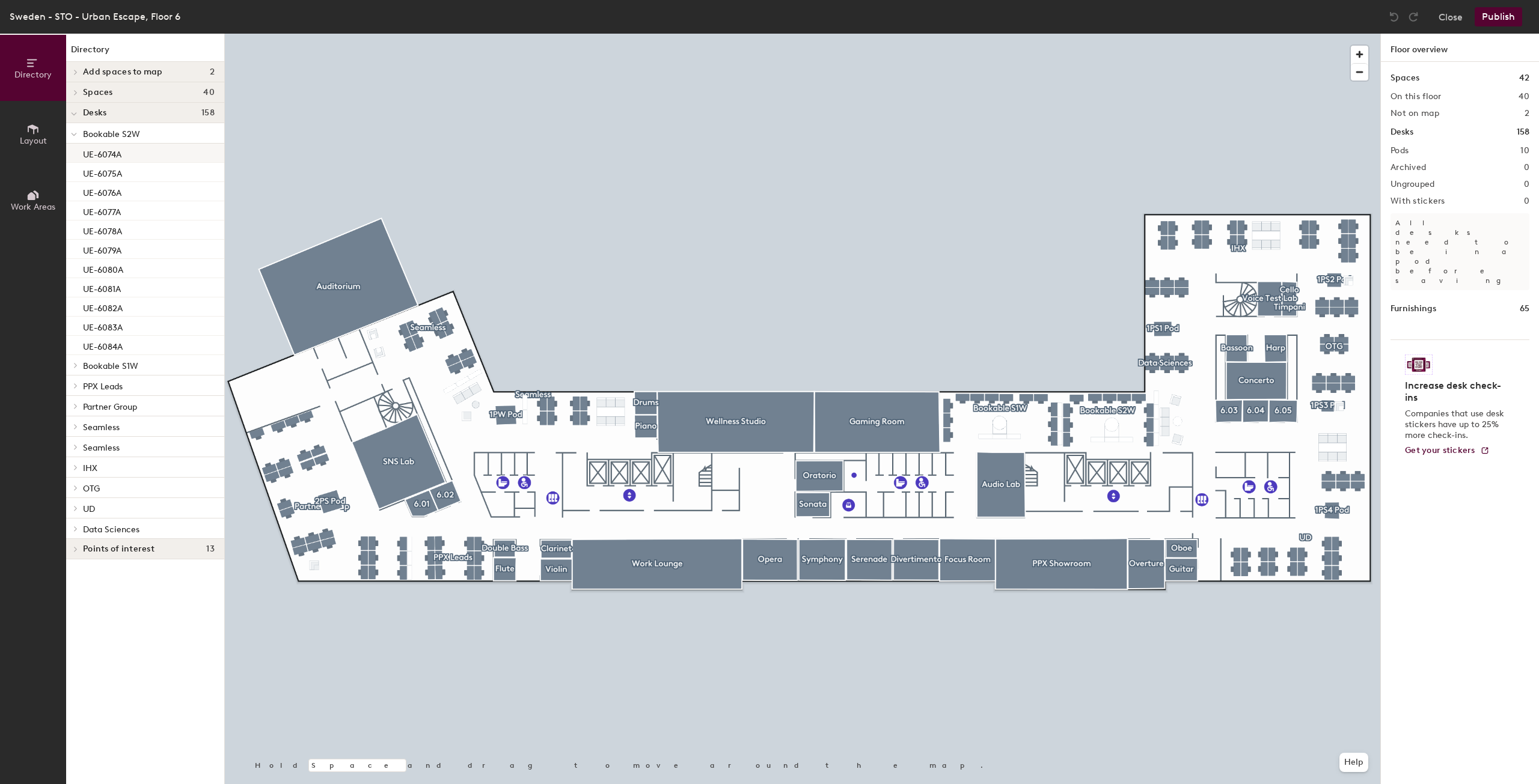
click at [110, 155] on p "UE-6074A" at bounding box center [102, 153] width 38 height 14
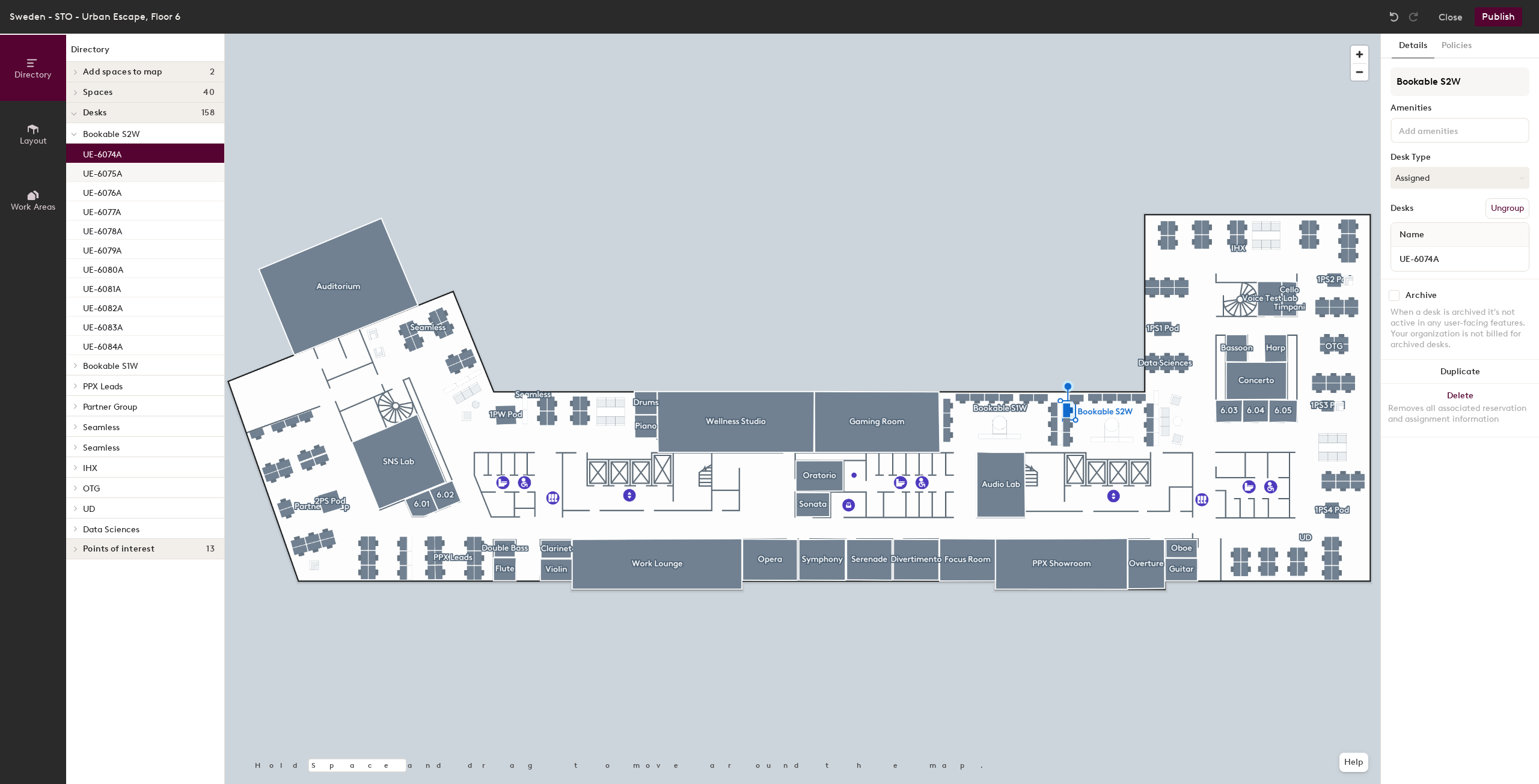
click at [108, 176] on p "UE-6075A" at bounding box center [102, 172] width 39 height 14
click at [108, 200] on div "UE-6076A" at bounding box center [145, 191] width 158 height 19
click at [108, 231] on p "UE-6078A" at bounding box center [102, 230] width 39 height 14
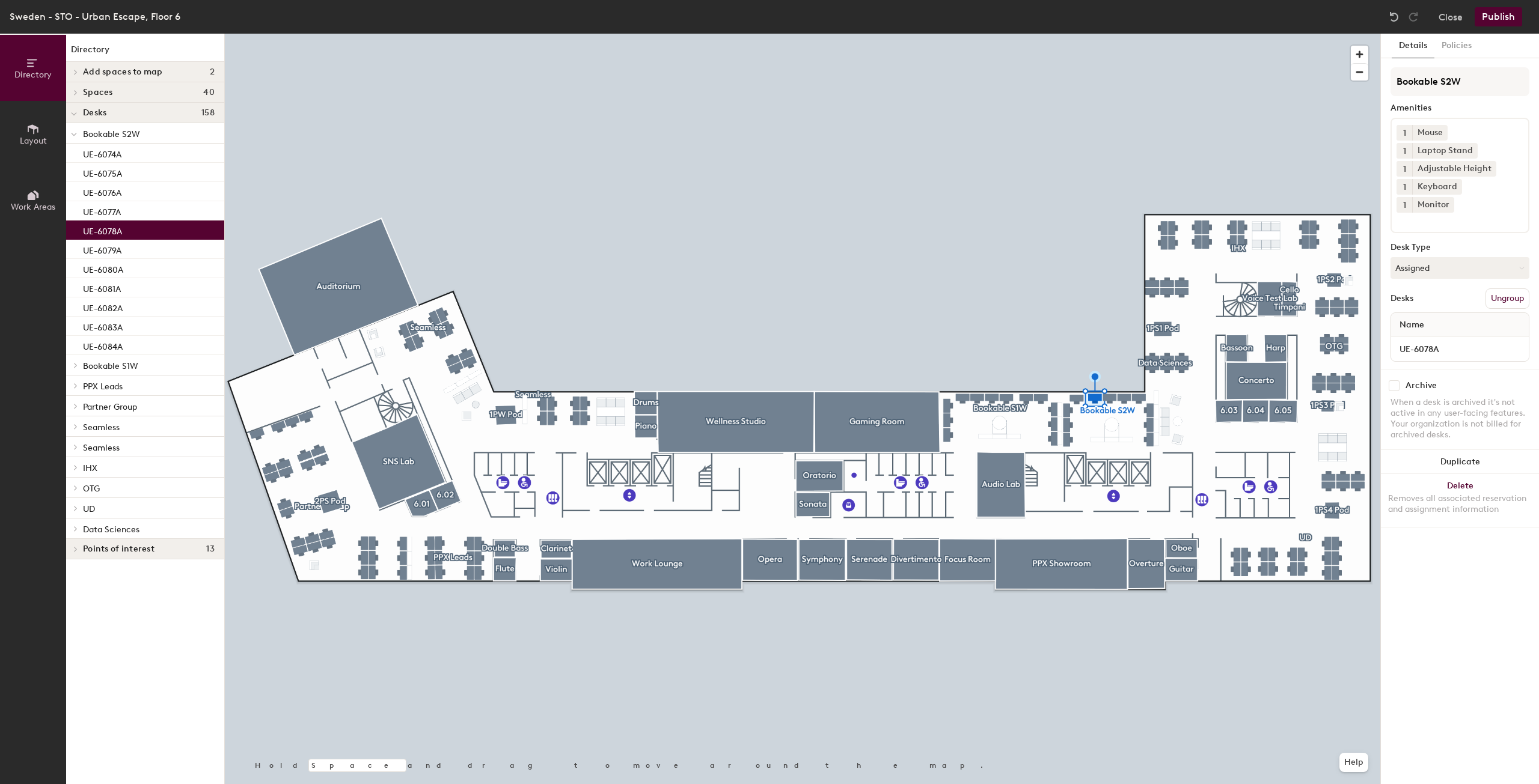
click at [74, 390] on div at bounding box center [73, 385] width 16 height 20
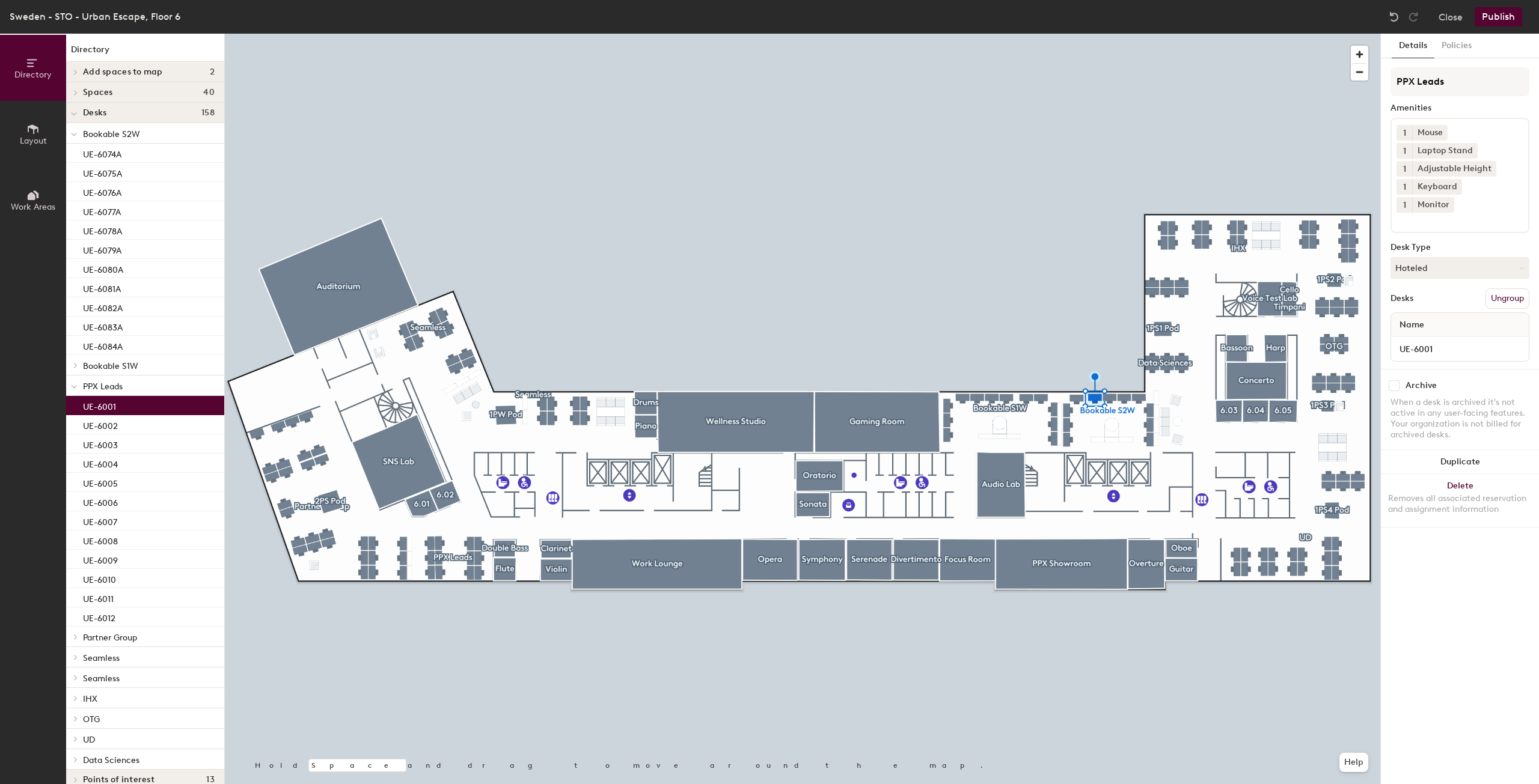
click at [110, 407] on p "UE-6001" at bounding box center [99, 405] width 33 height 14
click at [81, 639] on div at bounding box center [75, 637] width 13 height 6
click at [90, 667] on div "UE-6014A" at bounding box center [145, 676] width 158 height 19
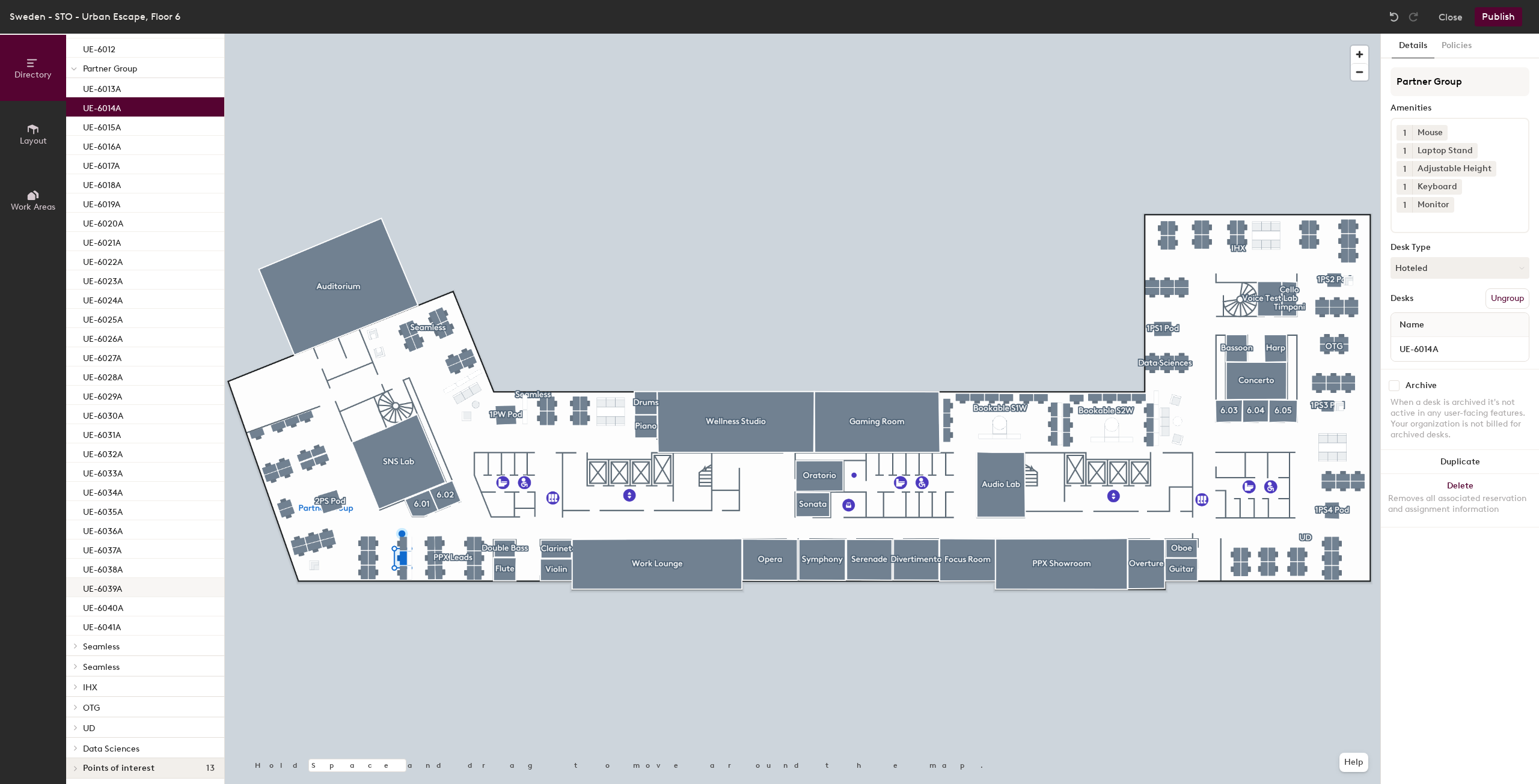
scroll to position [573, 0]
click at [77, 648] on div at bounding box center [73, 642] width 16 height 20
click at [104, 698] on p "UE-6044A" at bounding box center [103, 700] width 40 height 14
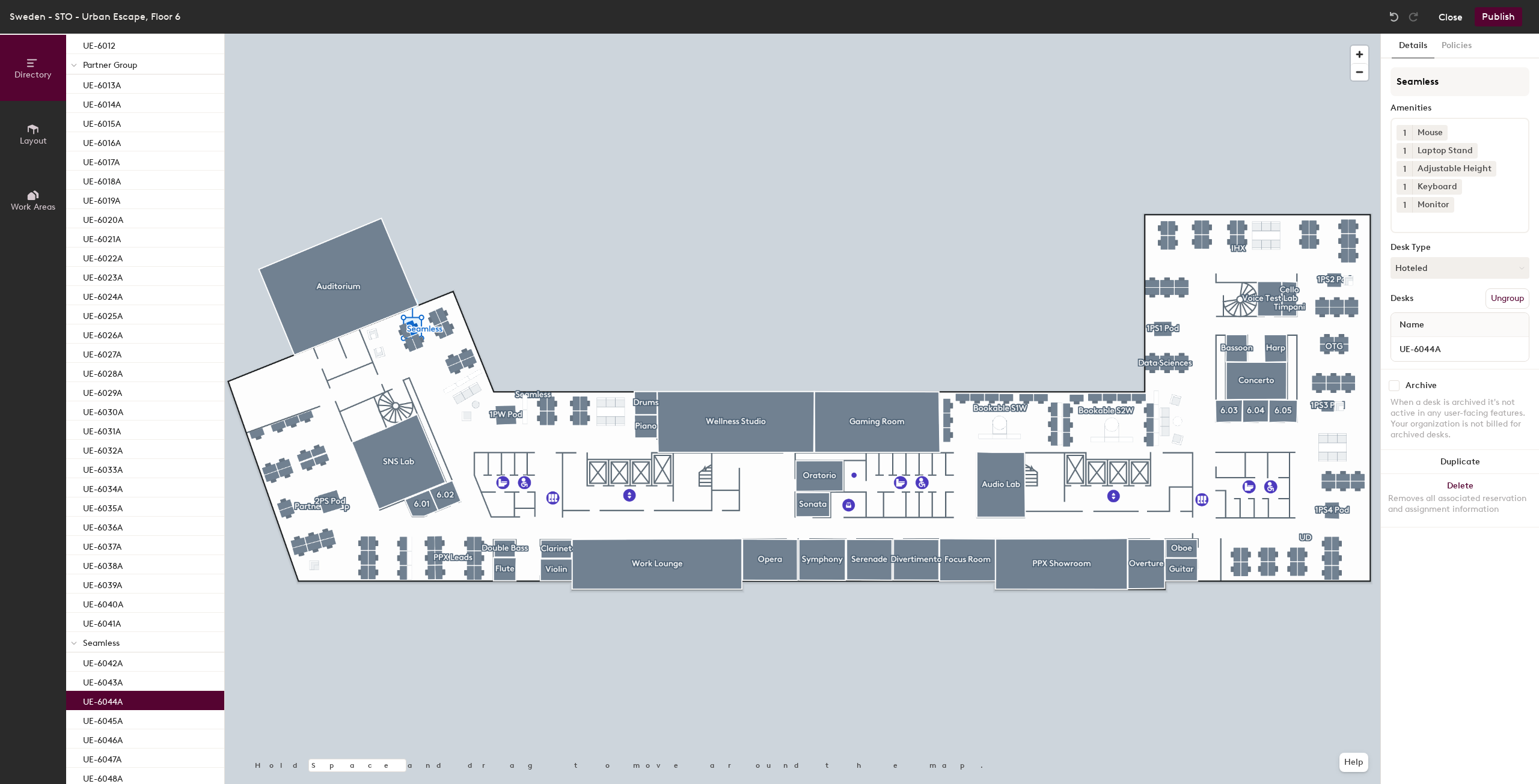
click at [1455, 12] on button "Close" at bounding box center [1450, 17] width 24 height 19
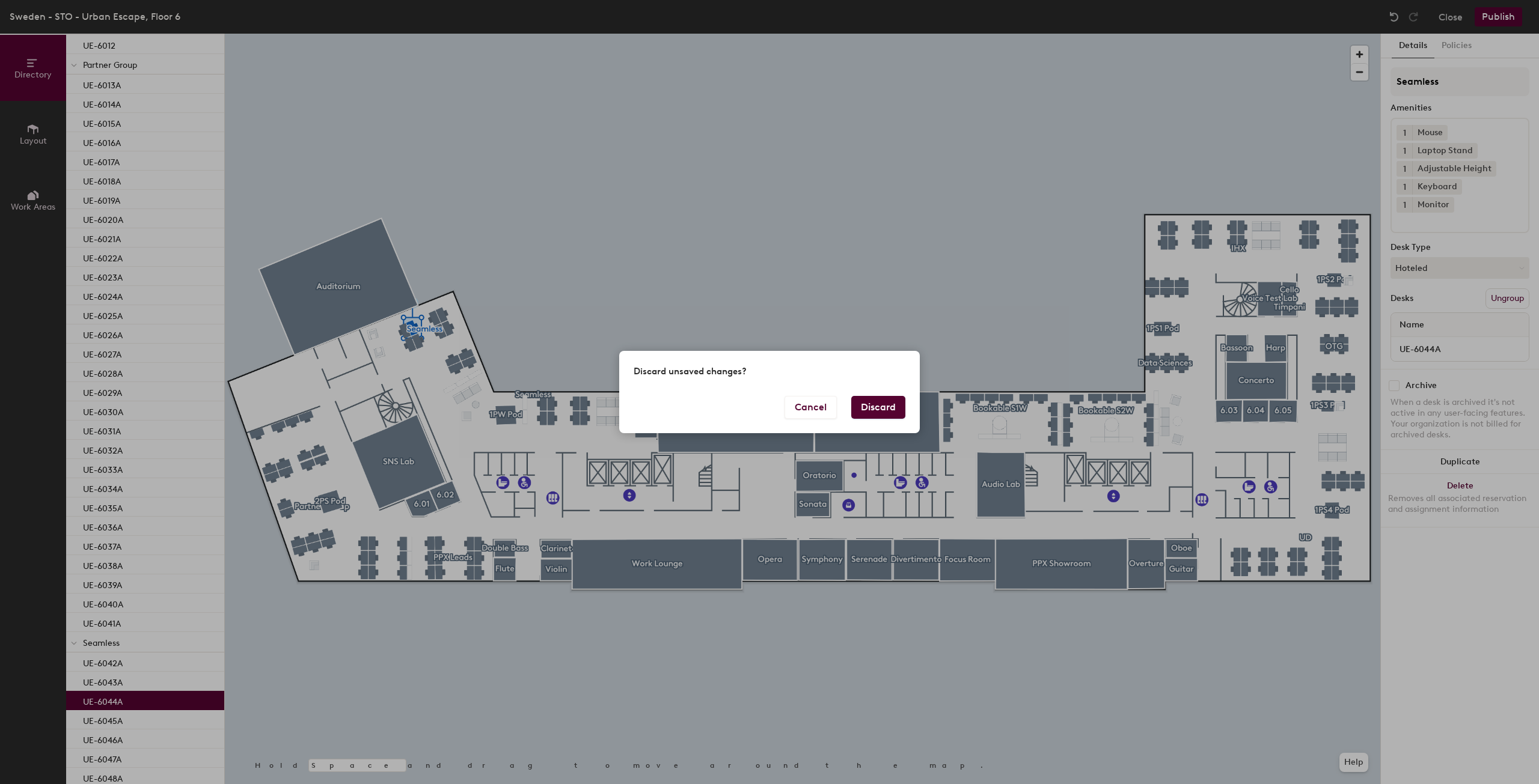
click at [871, 414] on button "Discard" at bounding box center [878, 407] width 54 height 23
